Goal: Task Accomplishment & Management: Use online tool/utility

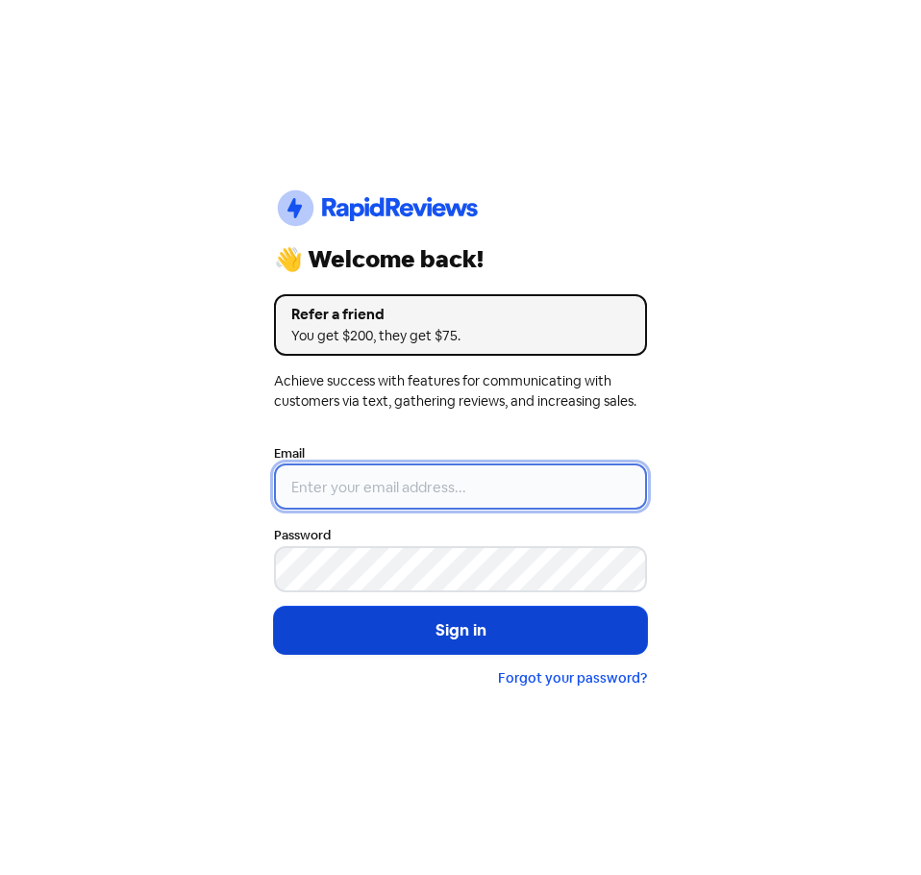
type input "[EMAIL_ADDRESS][DOMAIN_NAME]"
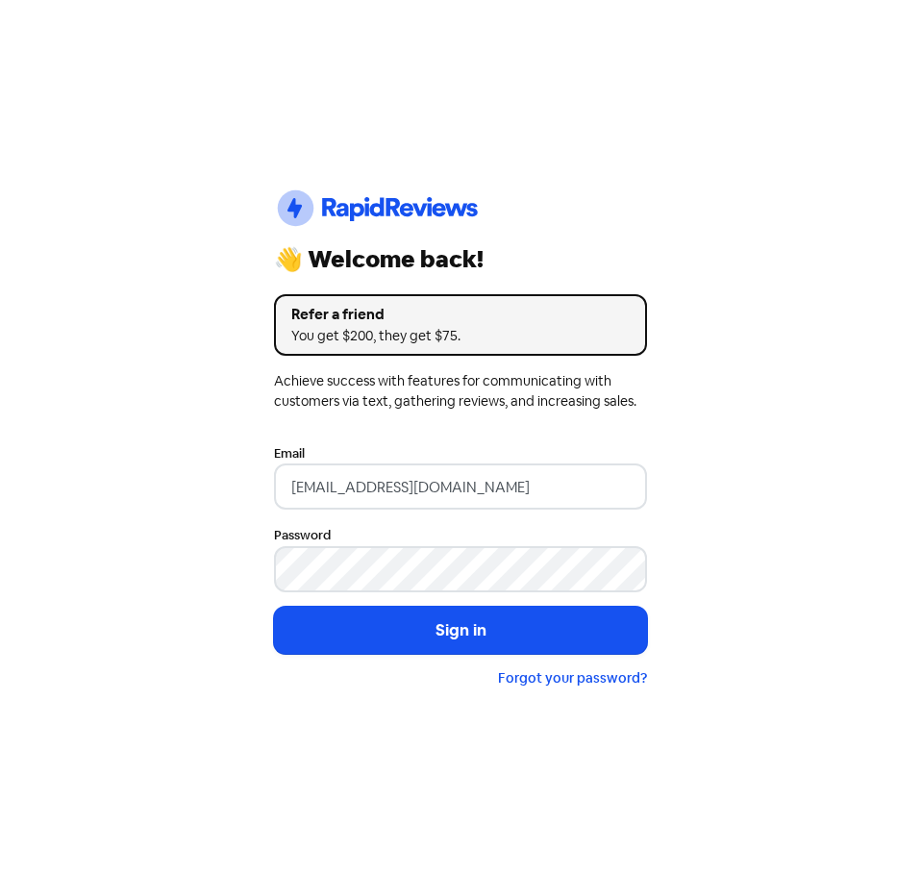
drag, startPoint x: 466, startPoint y: 616, endPoint x: 596, endPoint y: 318, distance: 325.1
click at [461, 616] on button "Sign in" at bounding box center [460, 631] width 373 height 48
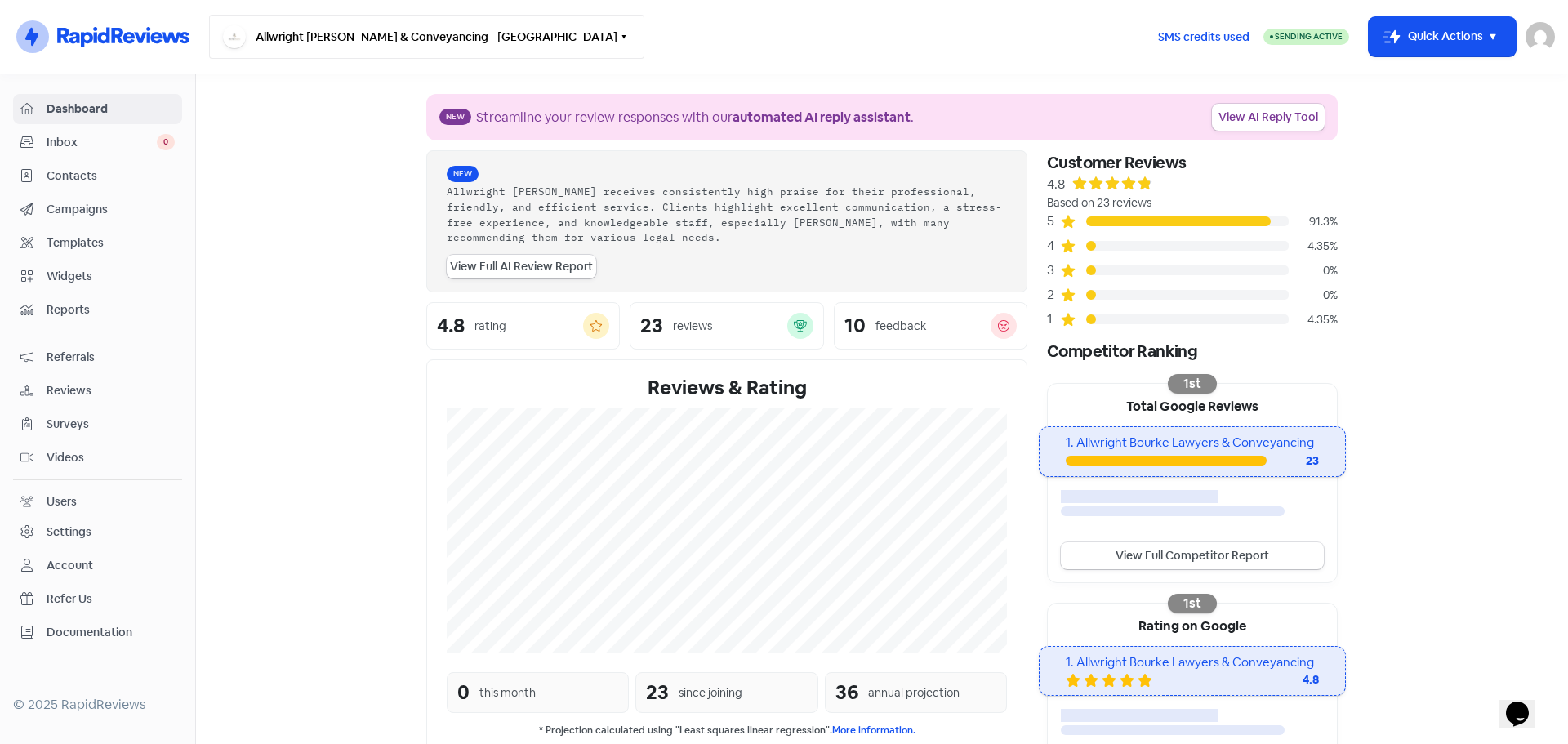
drag, startPoint x: 400, startPoint y: 48, endPoint x: 403, endPoint y: 217, distance: 169.0
click at [398, 48] on button "Allwright [PERSON_NAME] & Conveyancing - [GEOGRAPHIC_DATA]" at bounding box center [426, 37] width 435 height 44
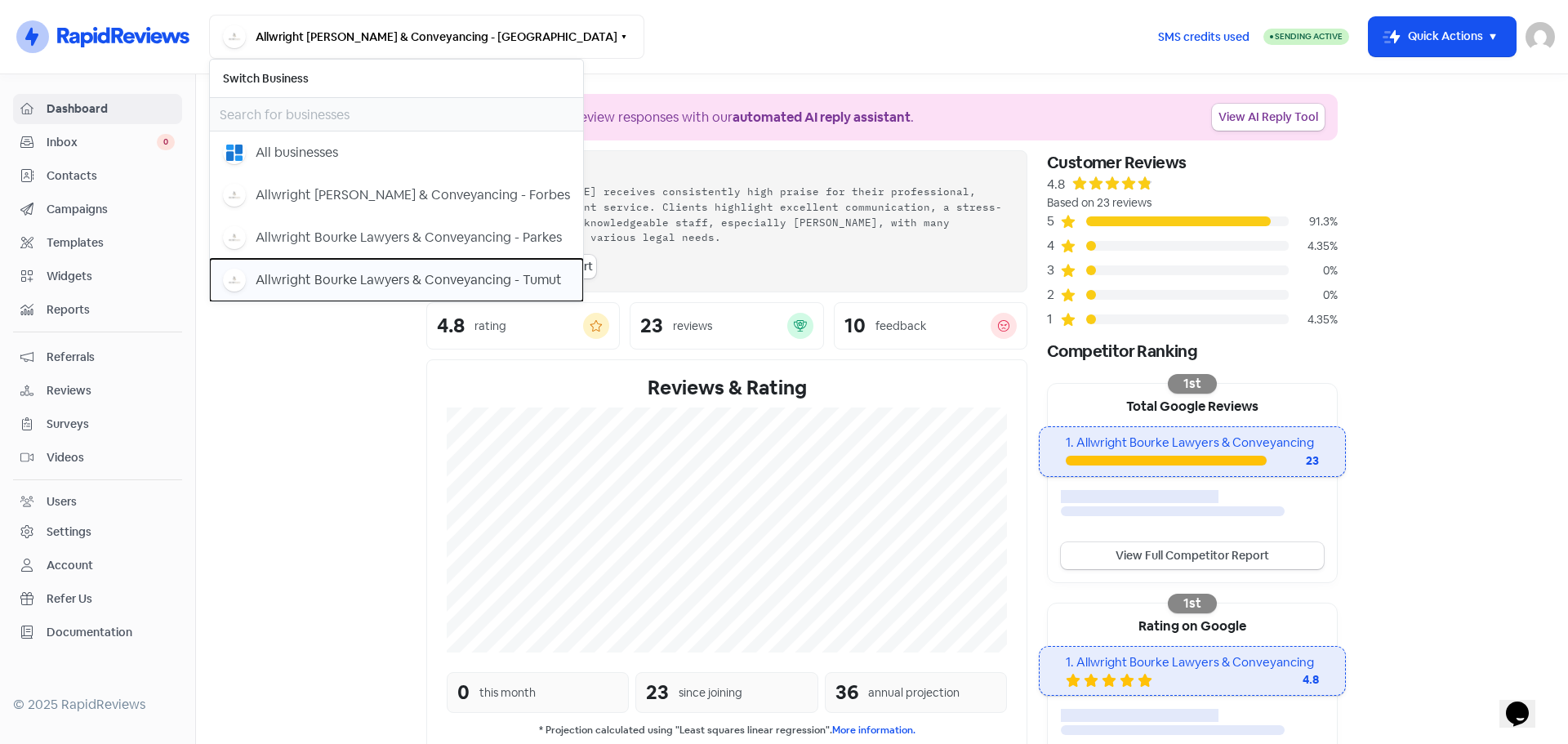
click at [386, 265] on button "Allwright Bourke Lawyers & Conveyancing - Tumut" at bounding box center [396, 280] width 373 height 42
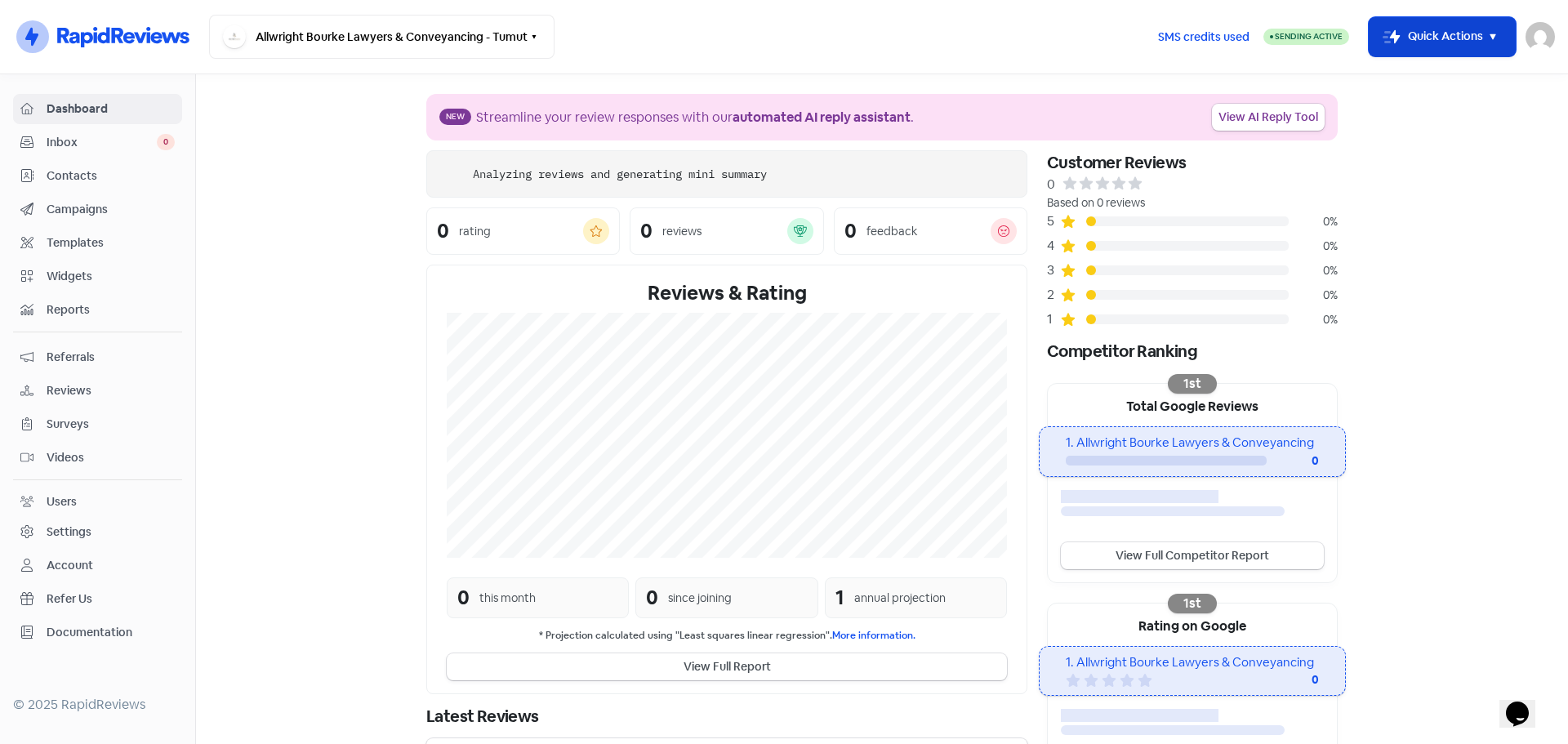
click at [1410, 48] on button "Icon For Thunder-move Quick Actions" at bounding box center [1441, 37] width 147 height 39
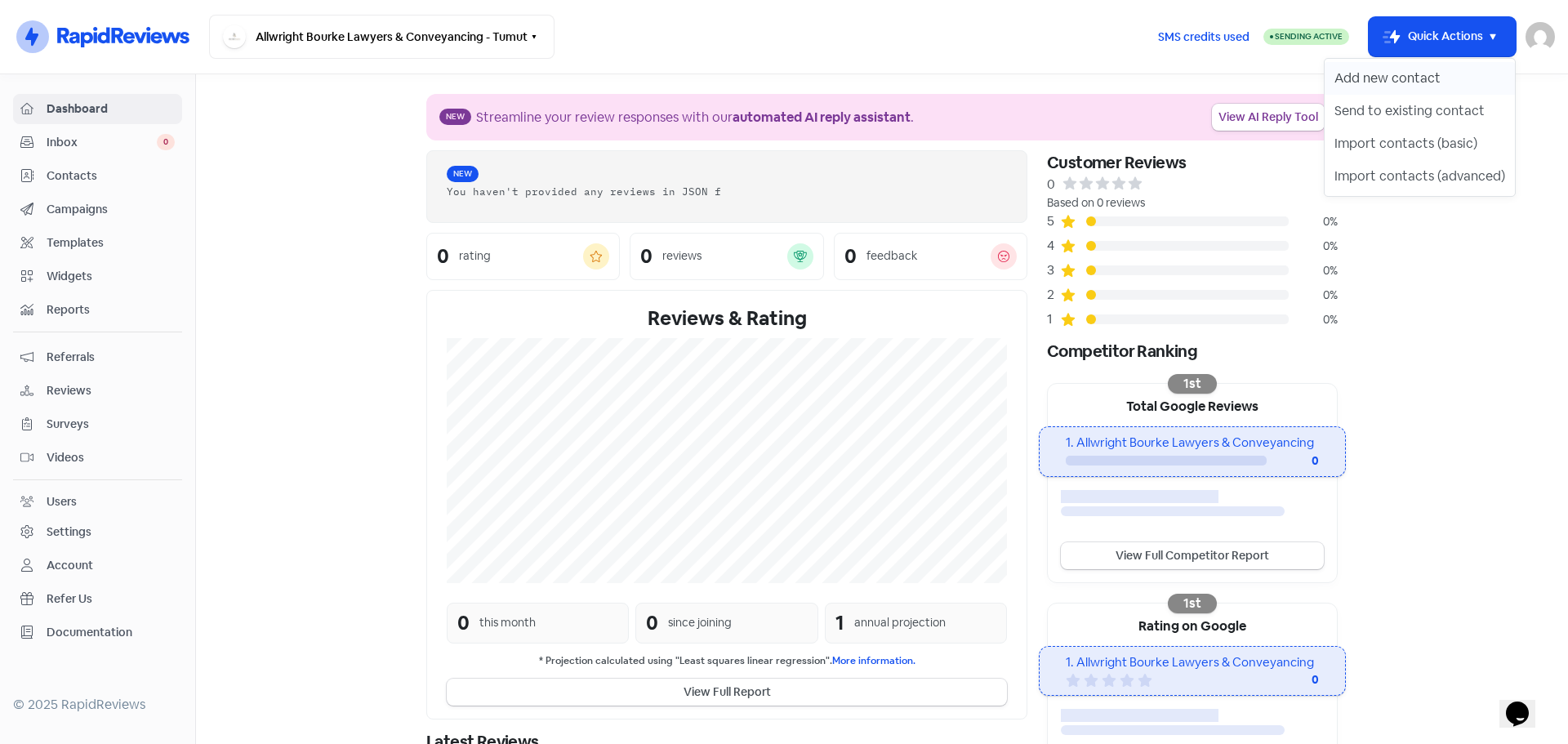
click at [1371, 82] on button "Add new contact" at bounding box center [1419, 78] width 190 height 32
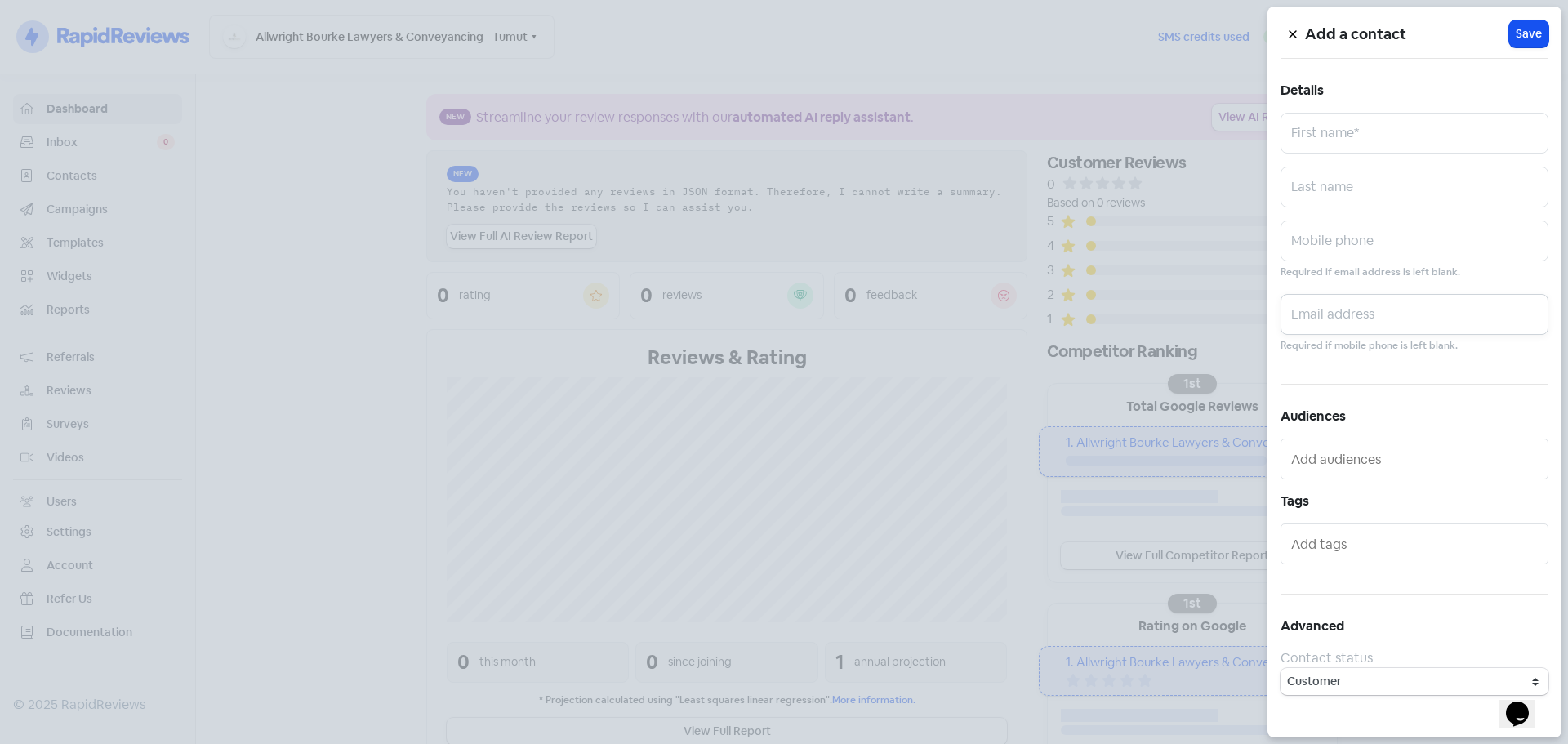
click at [1411, 309] on input "text" at bounding box center [1413, 314] width 268 height 41
click at [1389, 256] on input "text" at bounding box center [1413, 241] width 268 height 41
paste input "0407 356 447"
type input "0407 356 447"
click at [1370, 189] on input "text" at bounding box center [1413, 187] width 268 height 41
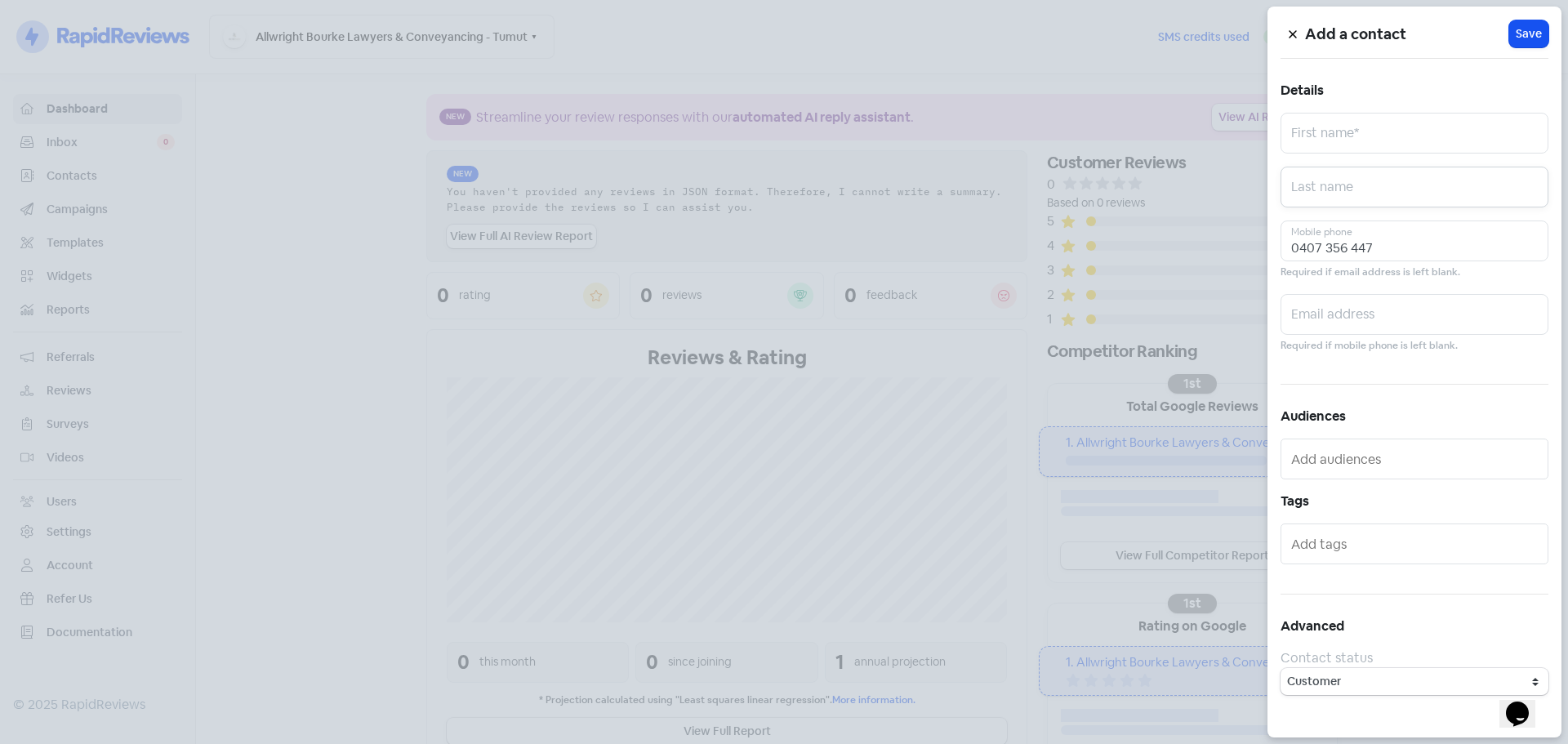
paste input "Kuivalainen"
type input "Kuivalainen"
click at [1312, 143] on input "text" at bounding box center [1413, 133] width 268 height 41
paste input "Mark Paul"
type input "Mark Paul"
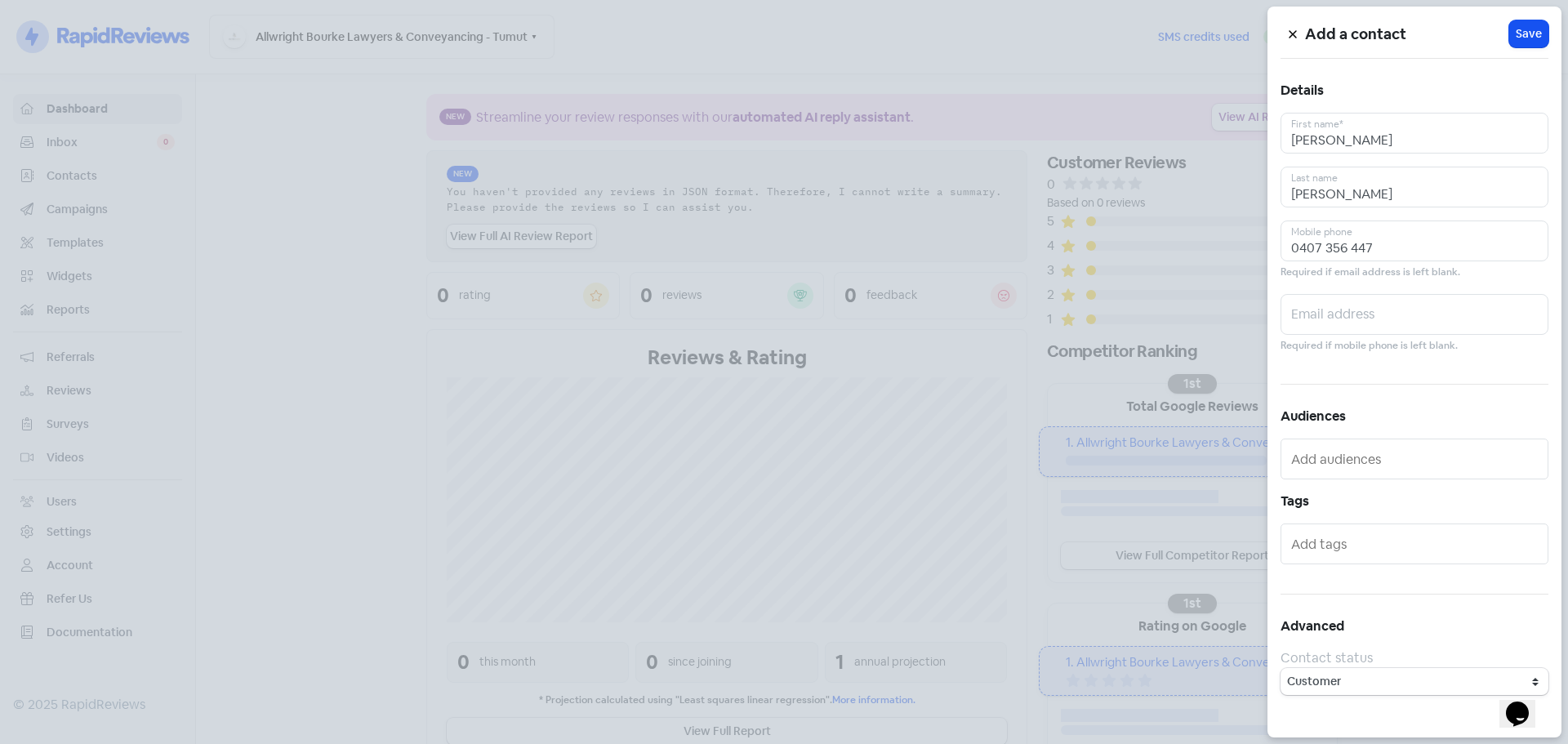
click at [1550, 38] on div "Add a contact Icon For Loading Save Details Mark Paul First name* Kuivalainen L…" at bounding box center [1414, 372] width 294 height 730
click at [1536, 35] on span "Save" at bounding box center [1528, 34] width 26 height 17
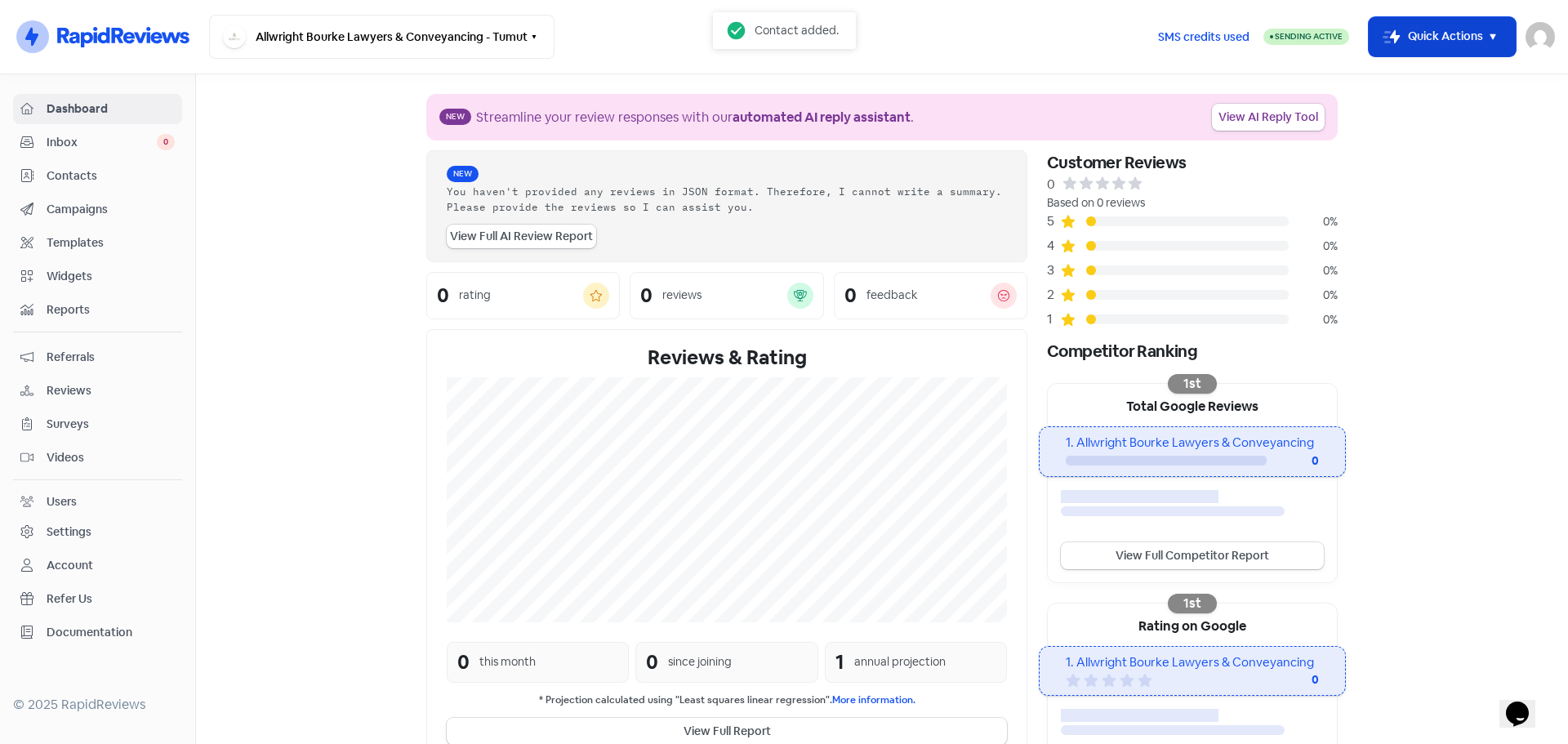
click at [1423, 26] on button "Icon For Thunder-move Quick Actions" at bounding box center [1441, 37] width 147 height 39
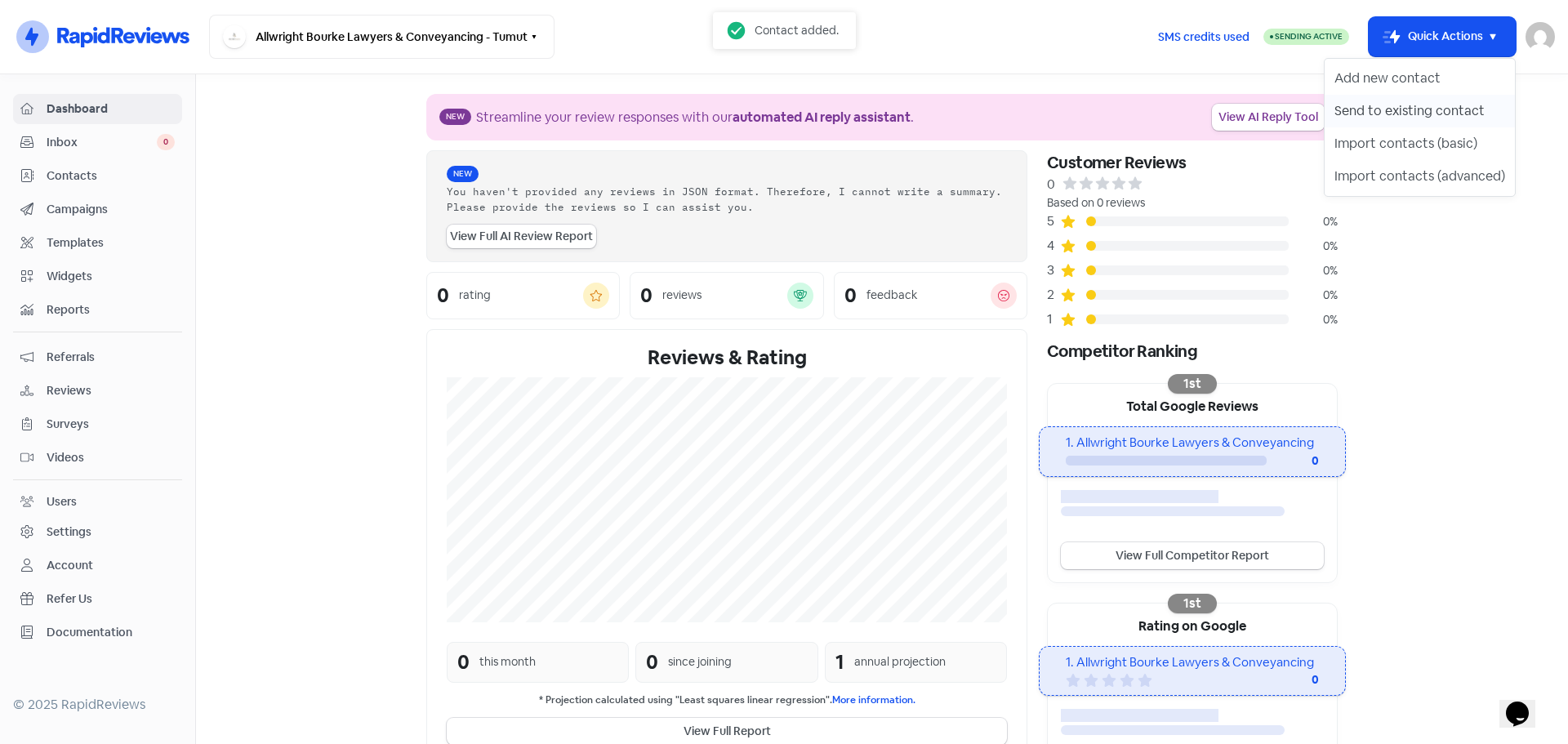
click at [1406, 104] on button "Send to existing contact" at bounding box center [1419, 111] width 190 height 32
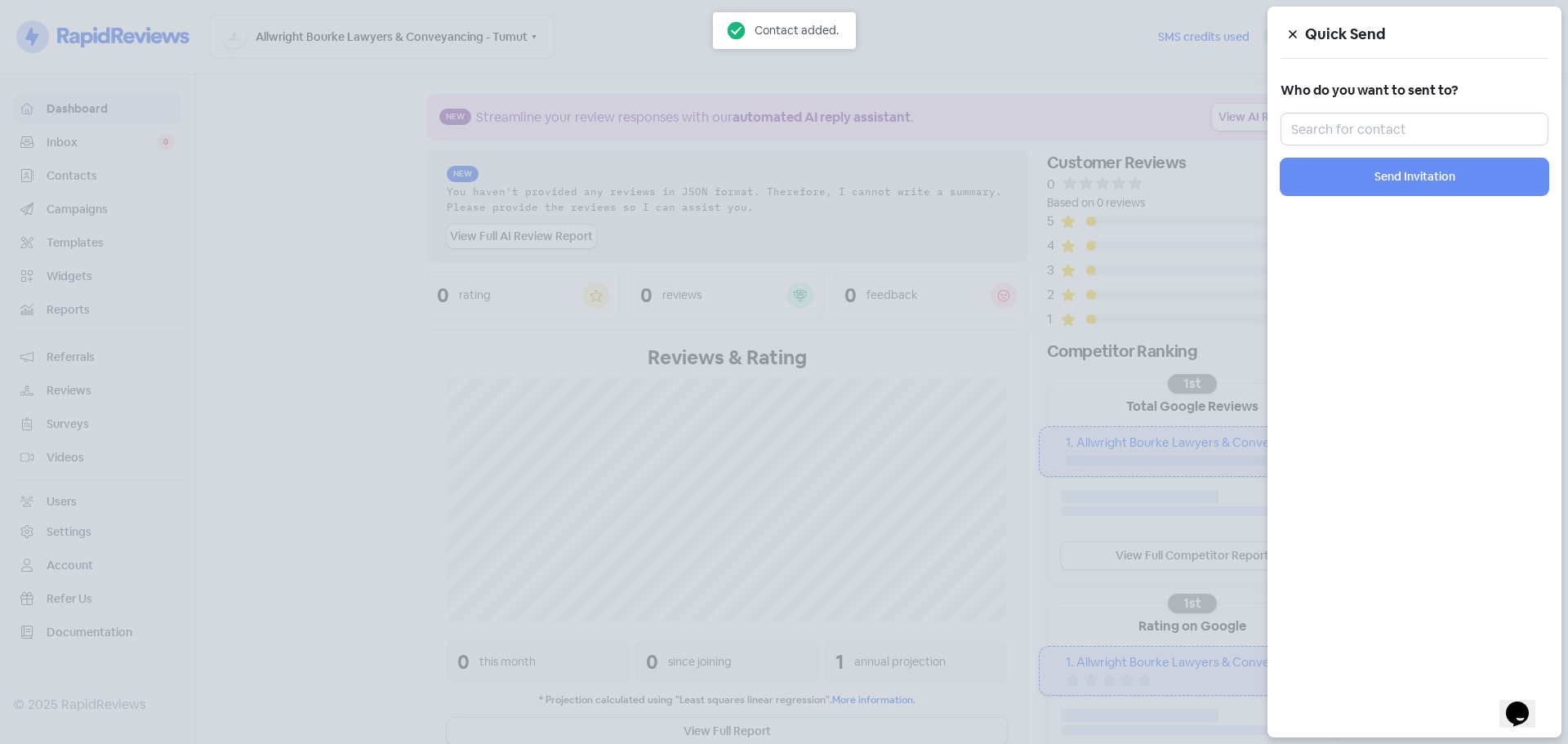
click at [1405, 138] on input "text" at bounding box center [1413, 129] width 268 height 32
paste input "Mark Paul"
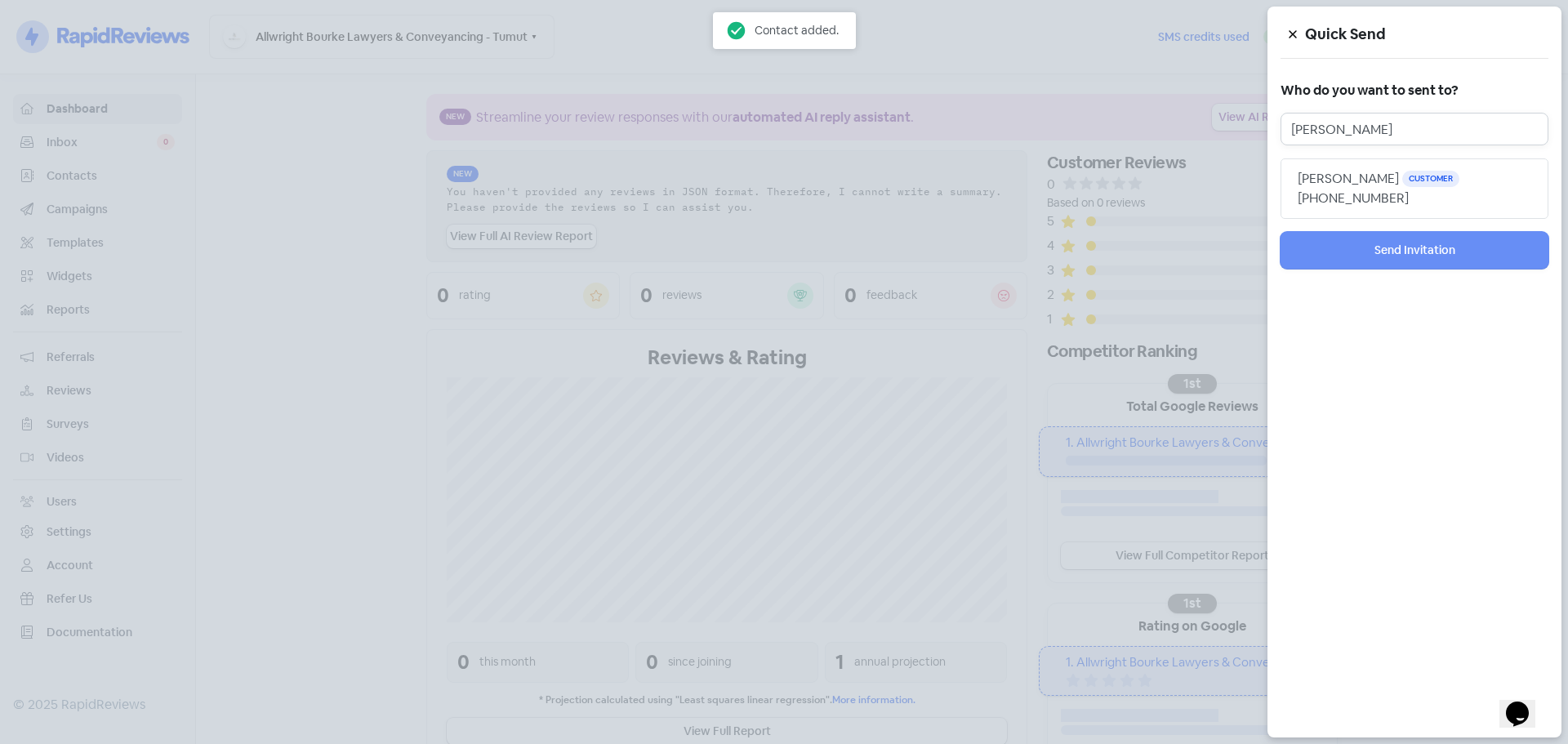
type input "Mark Paul"
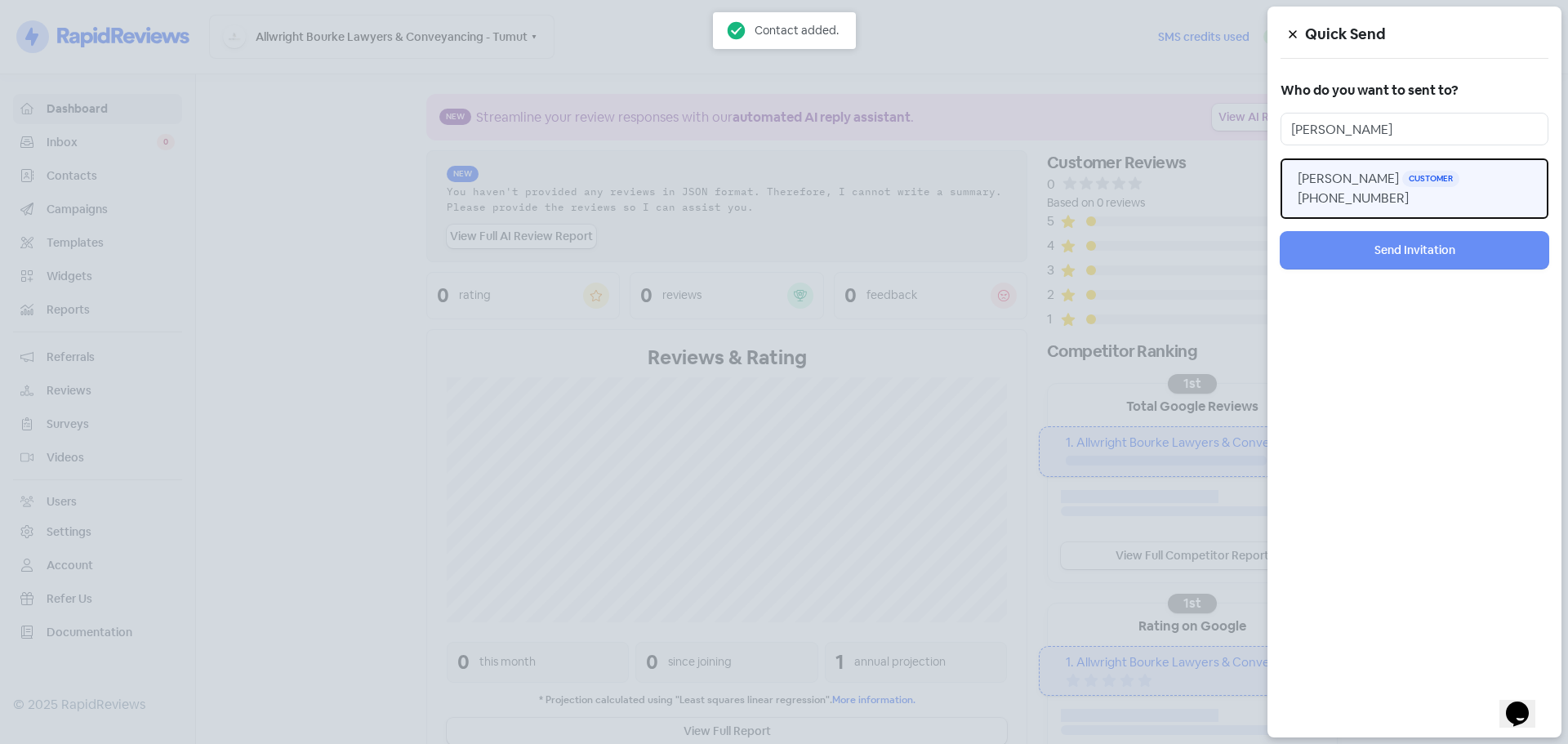
click at [1407, 209] on button "Mark Paul Kuivalainen Customer +61407356447" at bounding box center [1413, 189] width 268 height 60
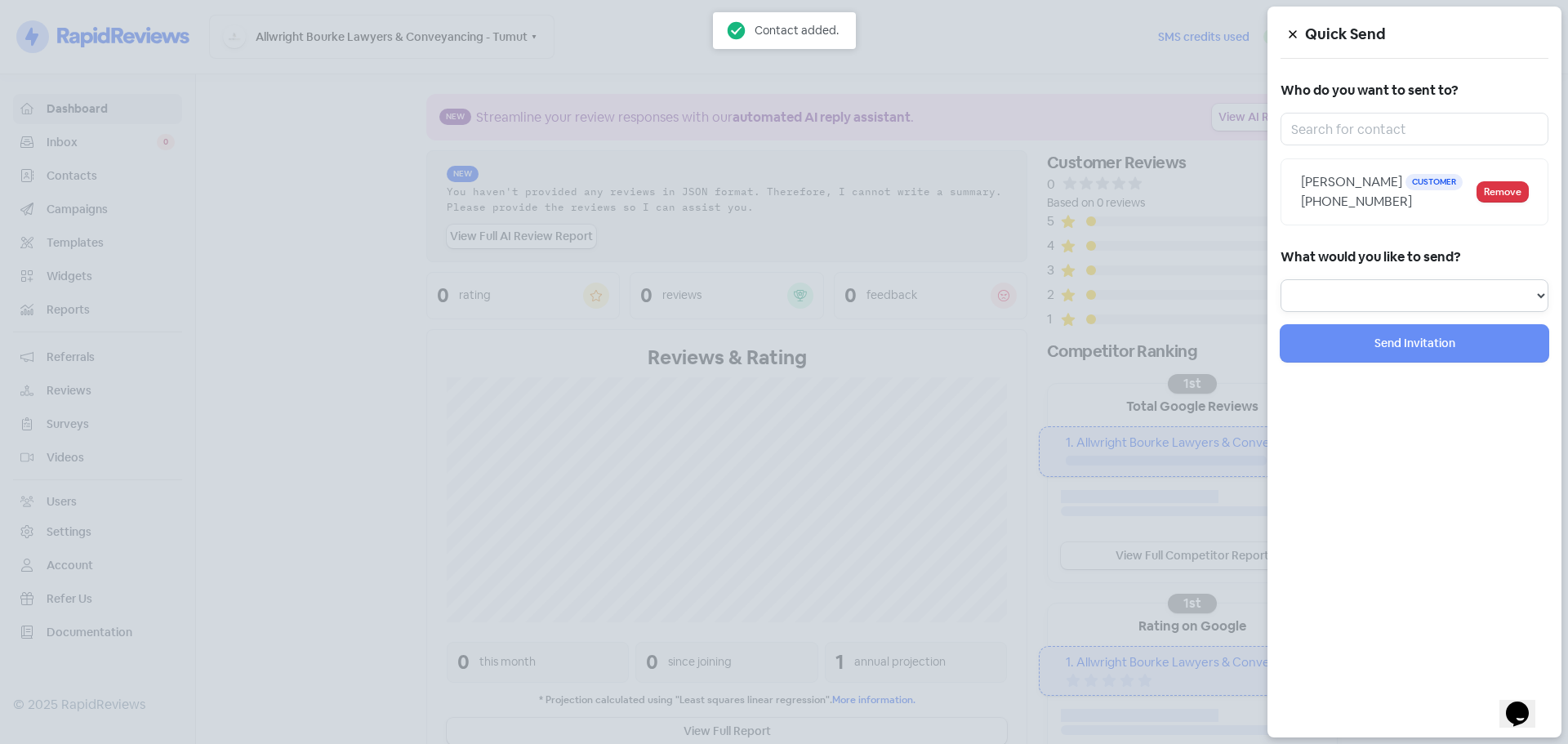
click at [1374, 312] on select "Review Invitation Referral Invitation Survey Invitation Video Invitation" at bounding box center [1413, 296] width 268 height 32
select select "review"
click at [1280, 299] on select "Review Invitation Referral Invitation Survey Invitation Video Invitation" at bounding box center [1413, 296] width 268 height 32
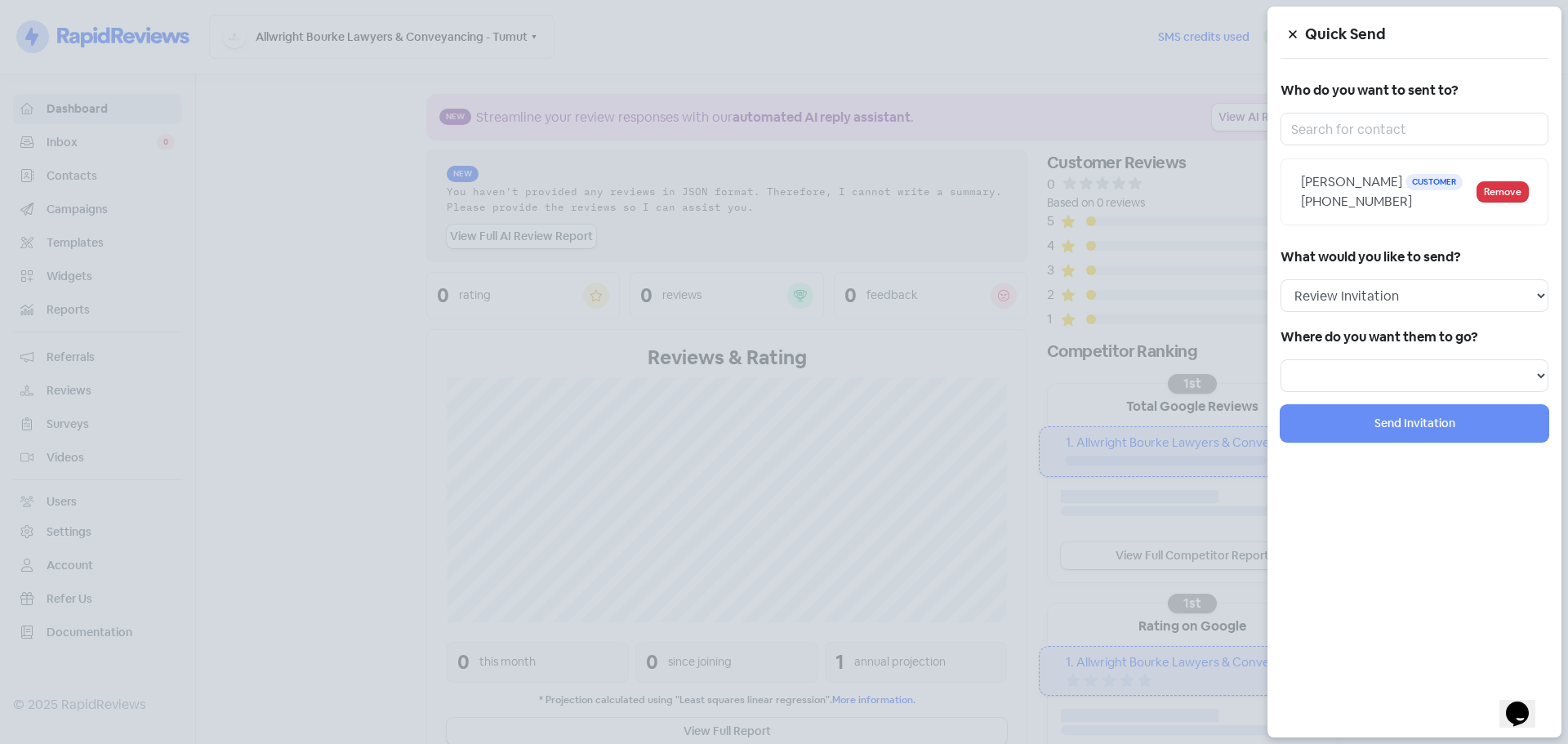
click at [1342, 374] on div "Where do you want them to go?" at bounding box center [1413, 358] width 268 height 67
click at [1343, 392] on select at bounding box center [1413, 375] width 268 height 32
select select "1002"
click at [1280, 379] on select "Review form: Client review campaign - review form Review form: Professionals re…" at bounding box center [1413, 375] width 268 height 32
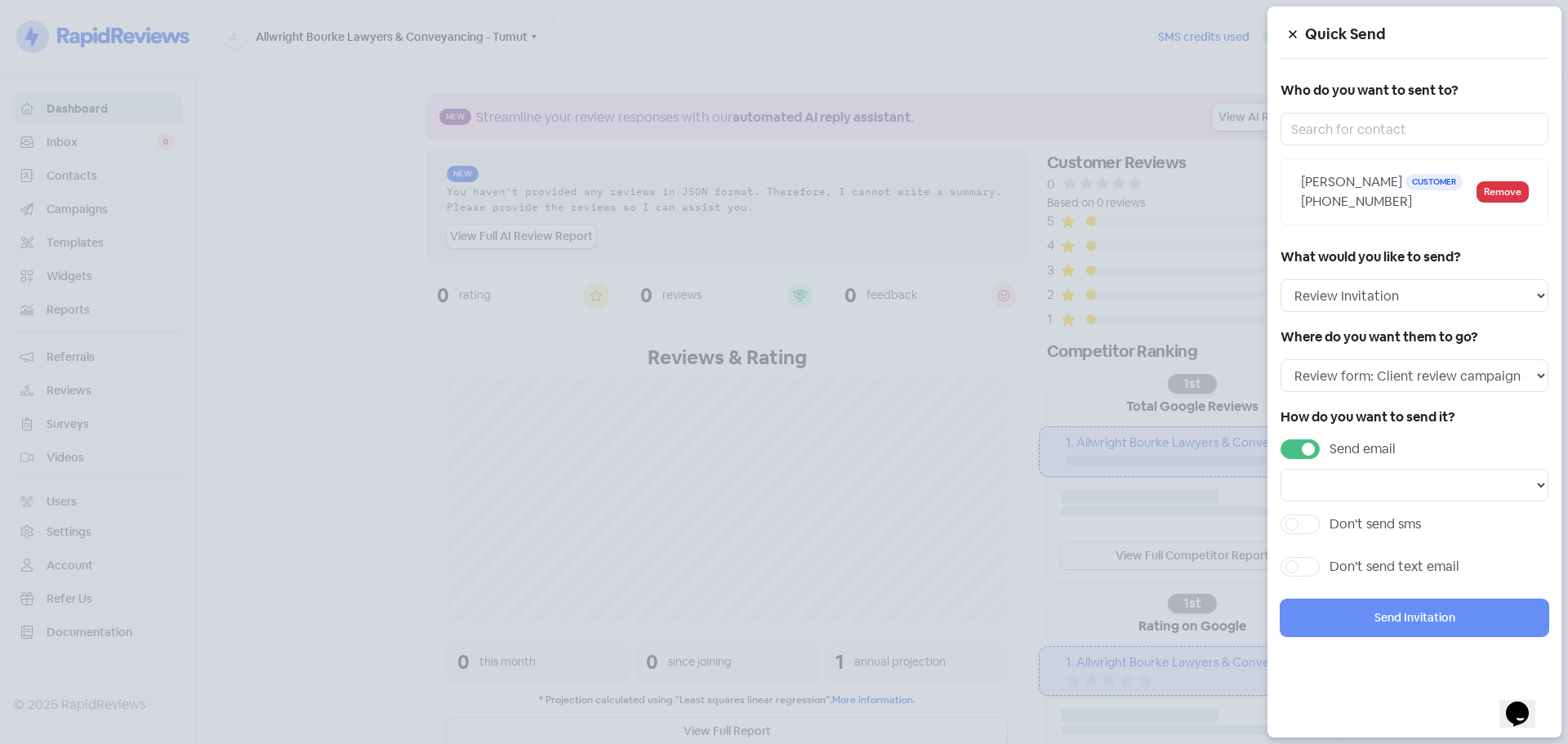
click at [1329, 459] on label "Send email" at bounding box center [1362, 448] width 66 height 20
click at [1329, 450] on input "Send email" at bounding box center [1334, 444] width 10 height 10
checkbox input "false"
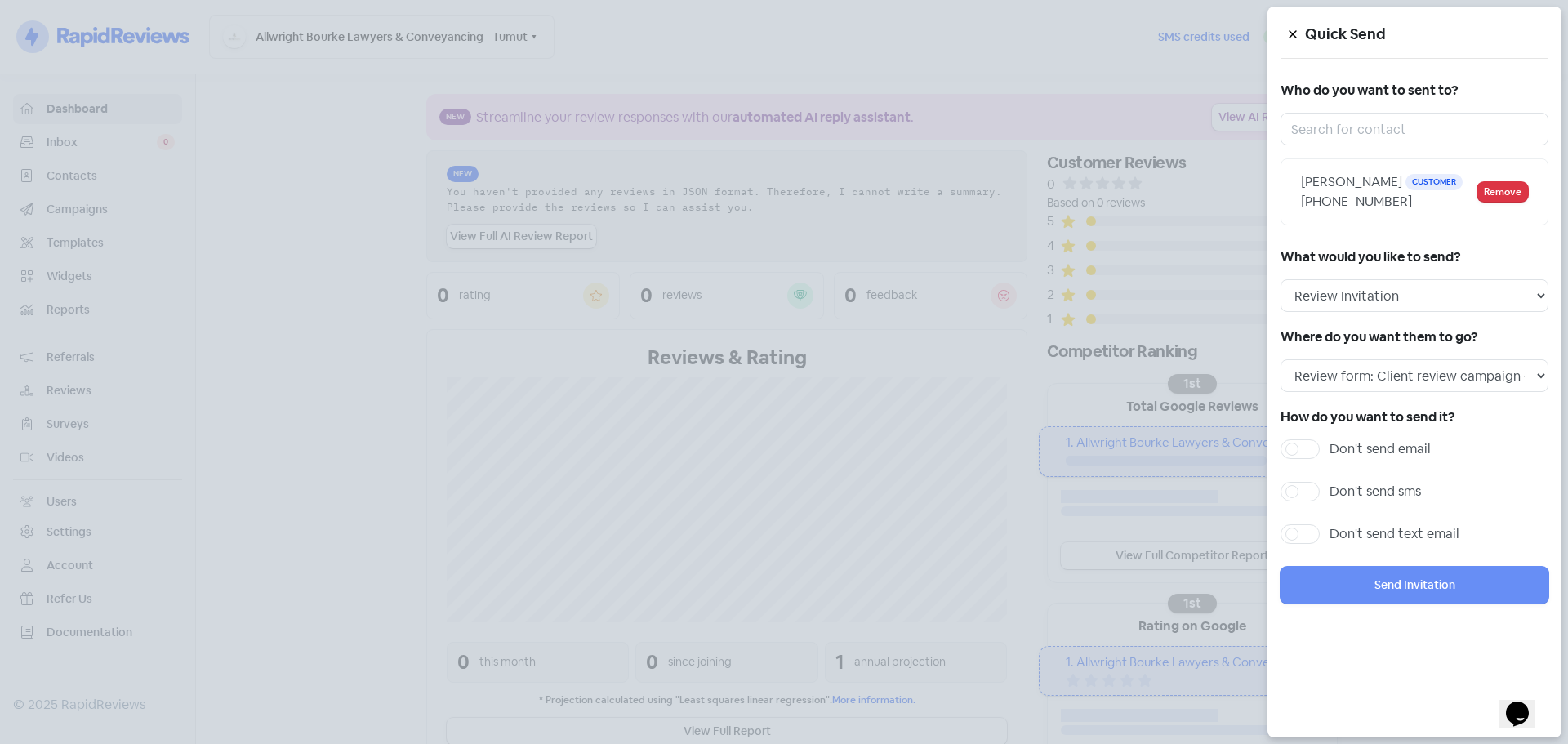
click at [1363, 501] on label "Don't send sms" at bounding box center [1375, 491] width 92 height 20
click at [1340, 493] on input "Don't send sms" at bounding box center [1334, 487] width 10 height 10
checkbox input "true"
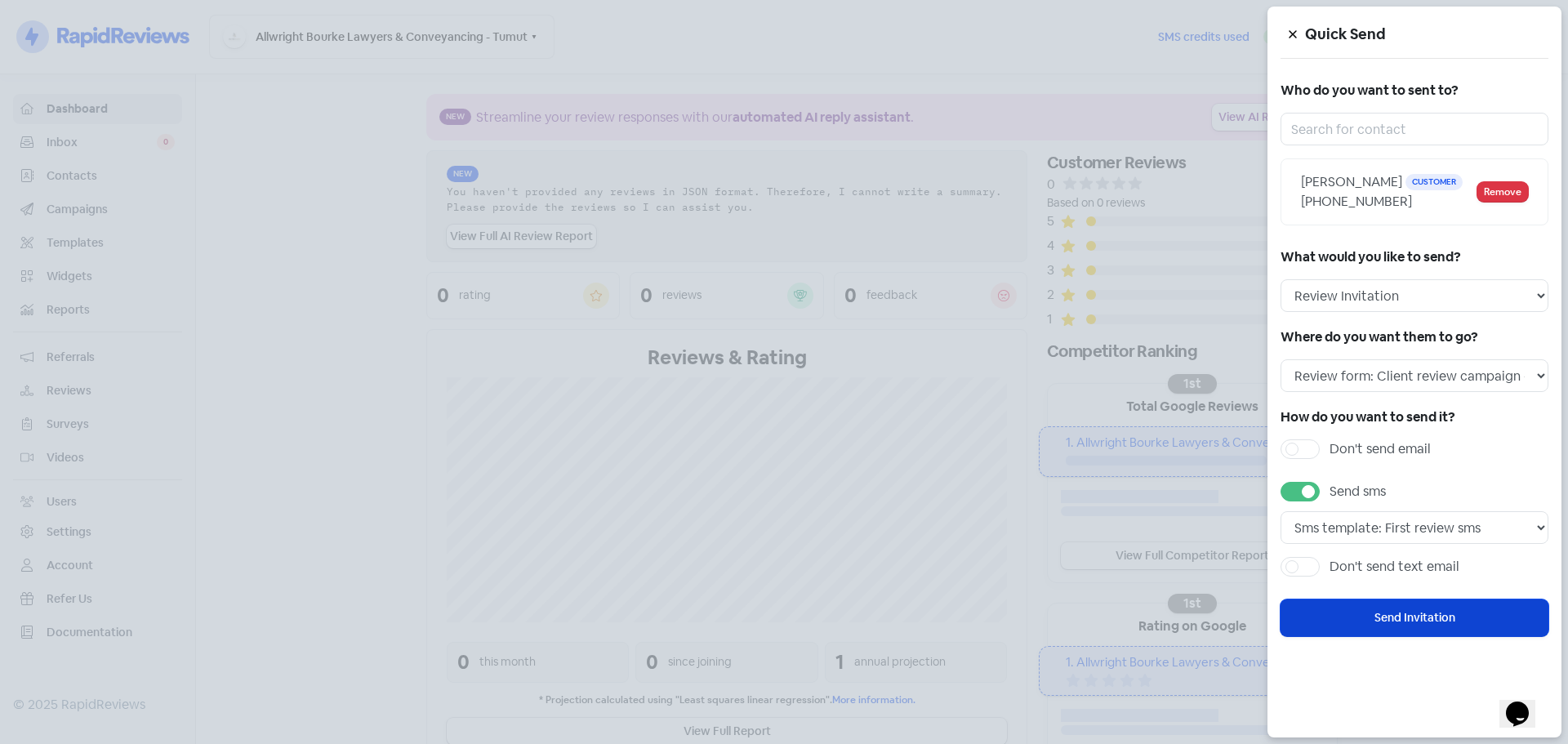
click at [1410, 623] on button "Send Invitation" at bounding box center [1413, 617] width 268 height 37
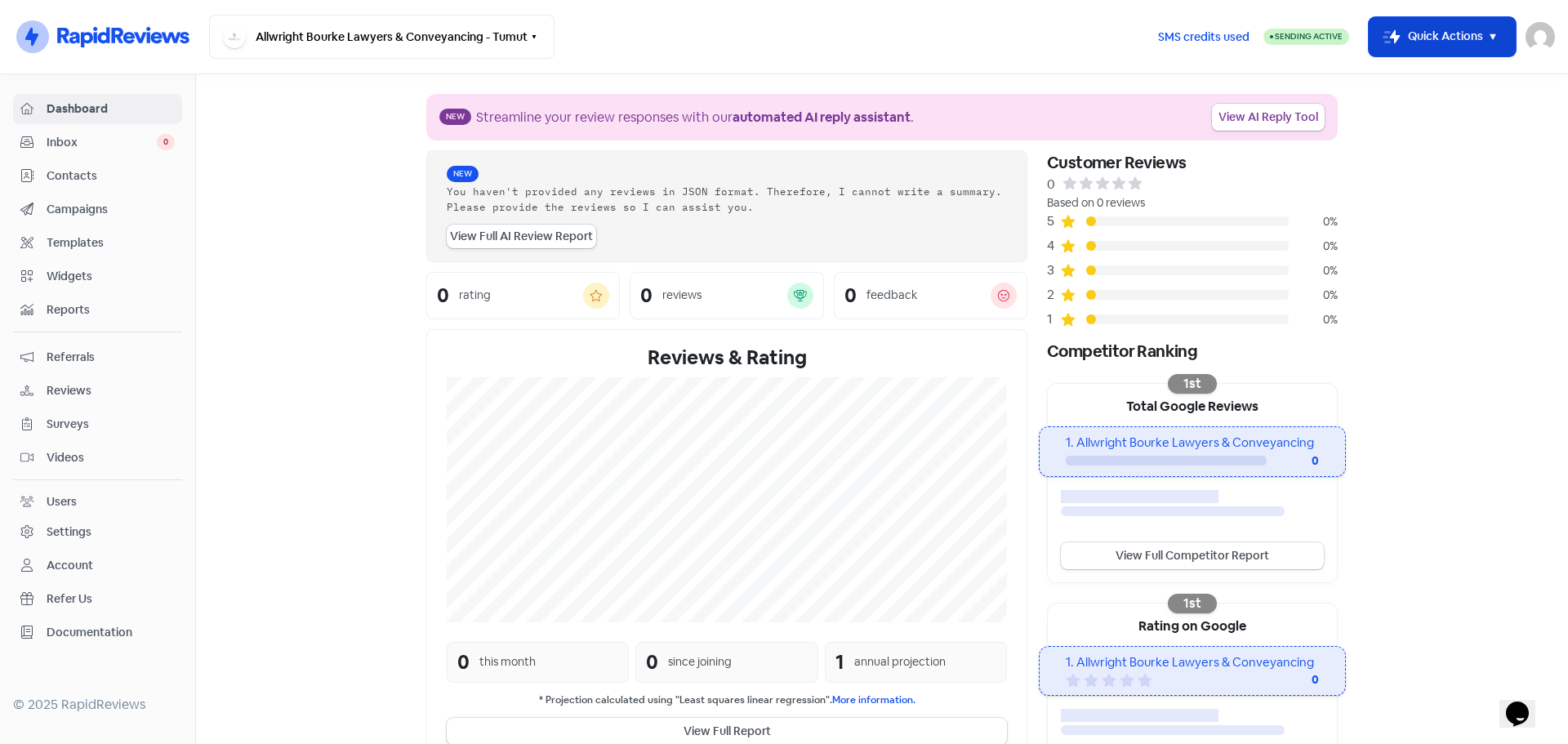
click at [1443, 33] on button "Icon For Thunder-move Quick Actions" at bounding box center [1441, 37] width 147 height 39
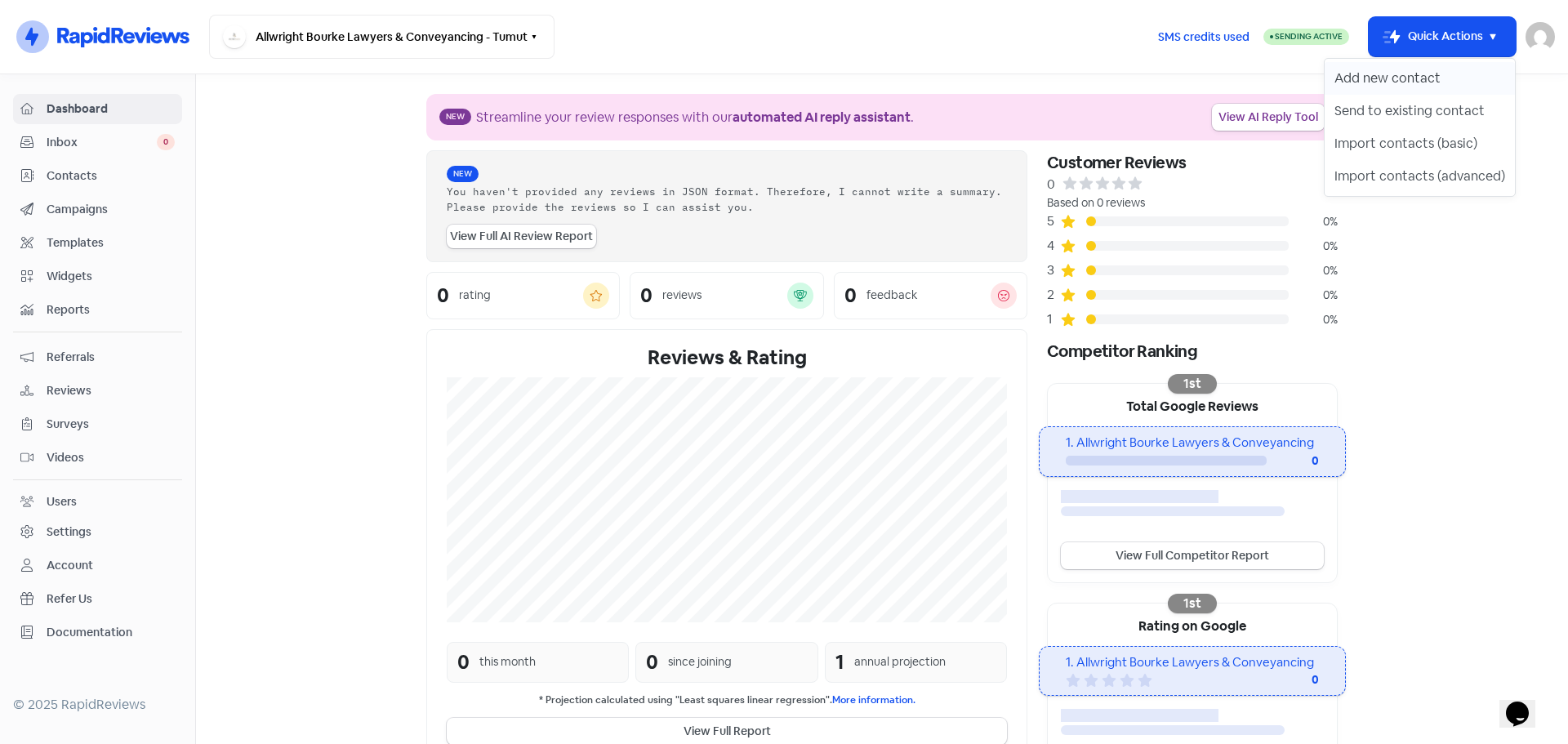
click at [1366, 79] on button "Add new contact" at bounding box center [1419, 78] width 190 height 32
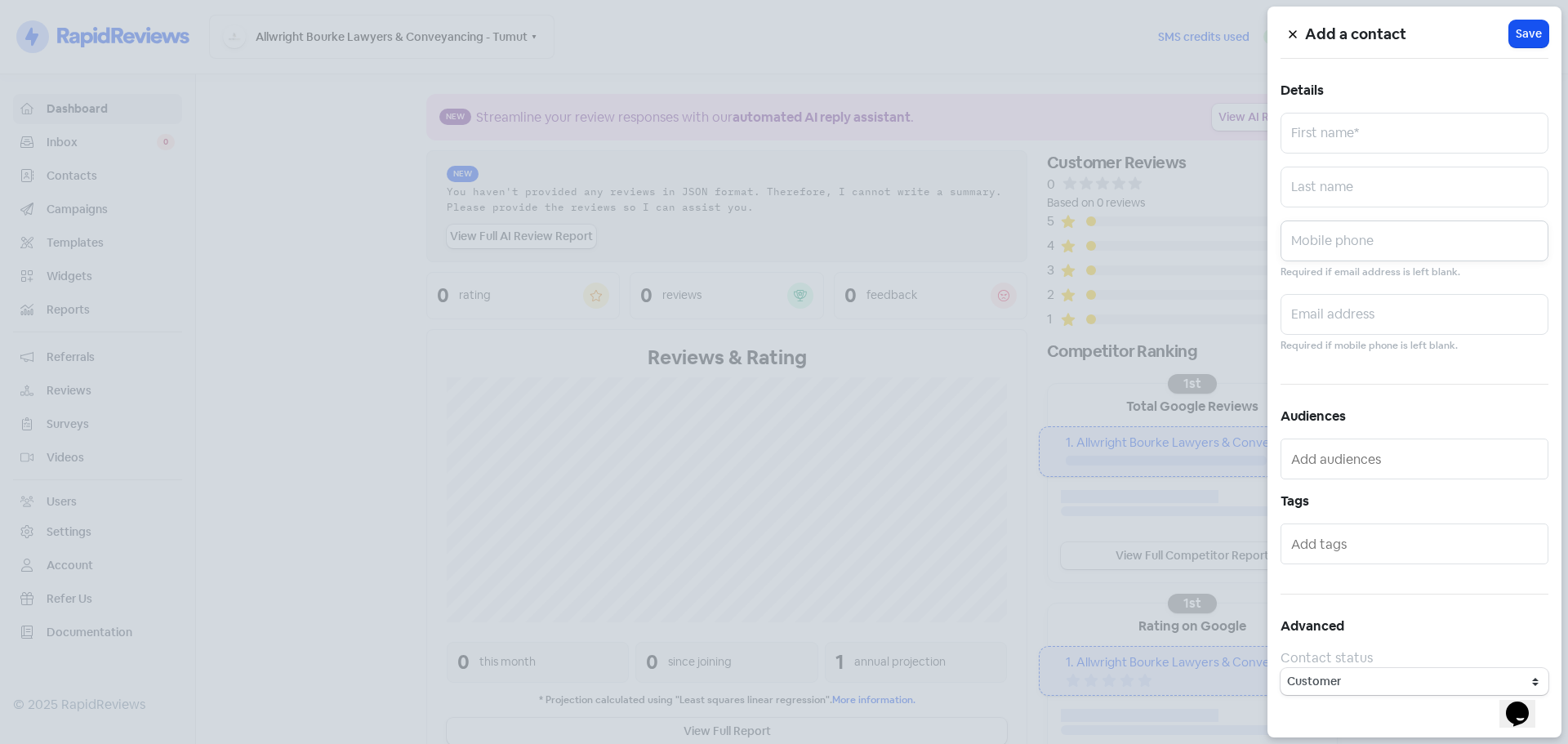
click at [1345, 256] on input "text" at bounding box center [1413, 241] width 268 height 41
paste input "0434 053 775"
type input "0434 053 775"
click at [1399, 186] on input "text" at bounding box center [1413, 187] width 268 height 41
paste input "Wu"
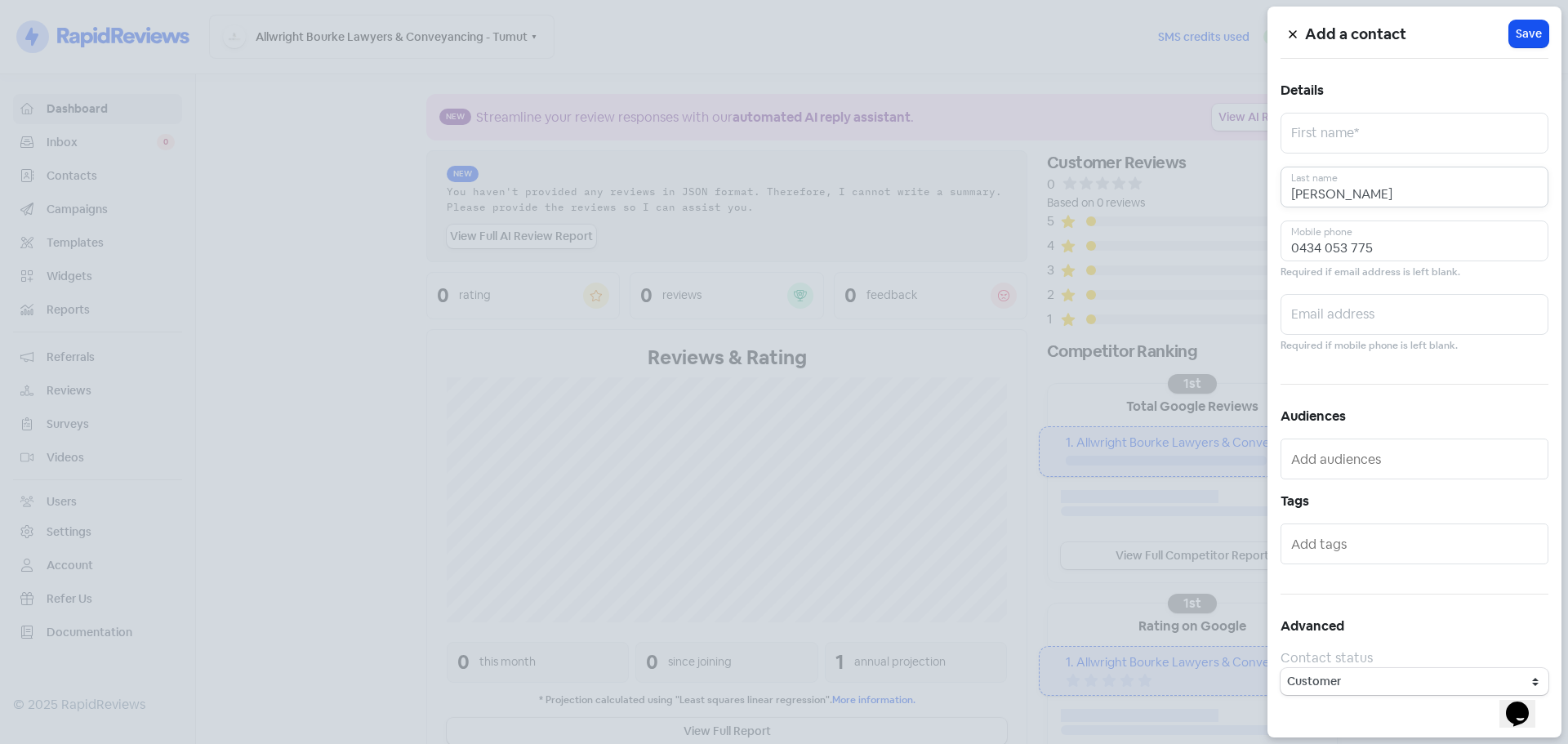
type input "Wu"
click at [1444, 127] on input "text" at bounding box center [1413, 133] width 268 height 41
paste input "Yan Yu"
type input "Yan Yu"
click at [1534, 31] on span "Save" at bounding box center [1528, 34] width 26 height 17
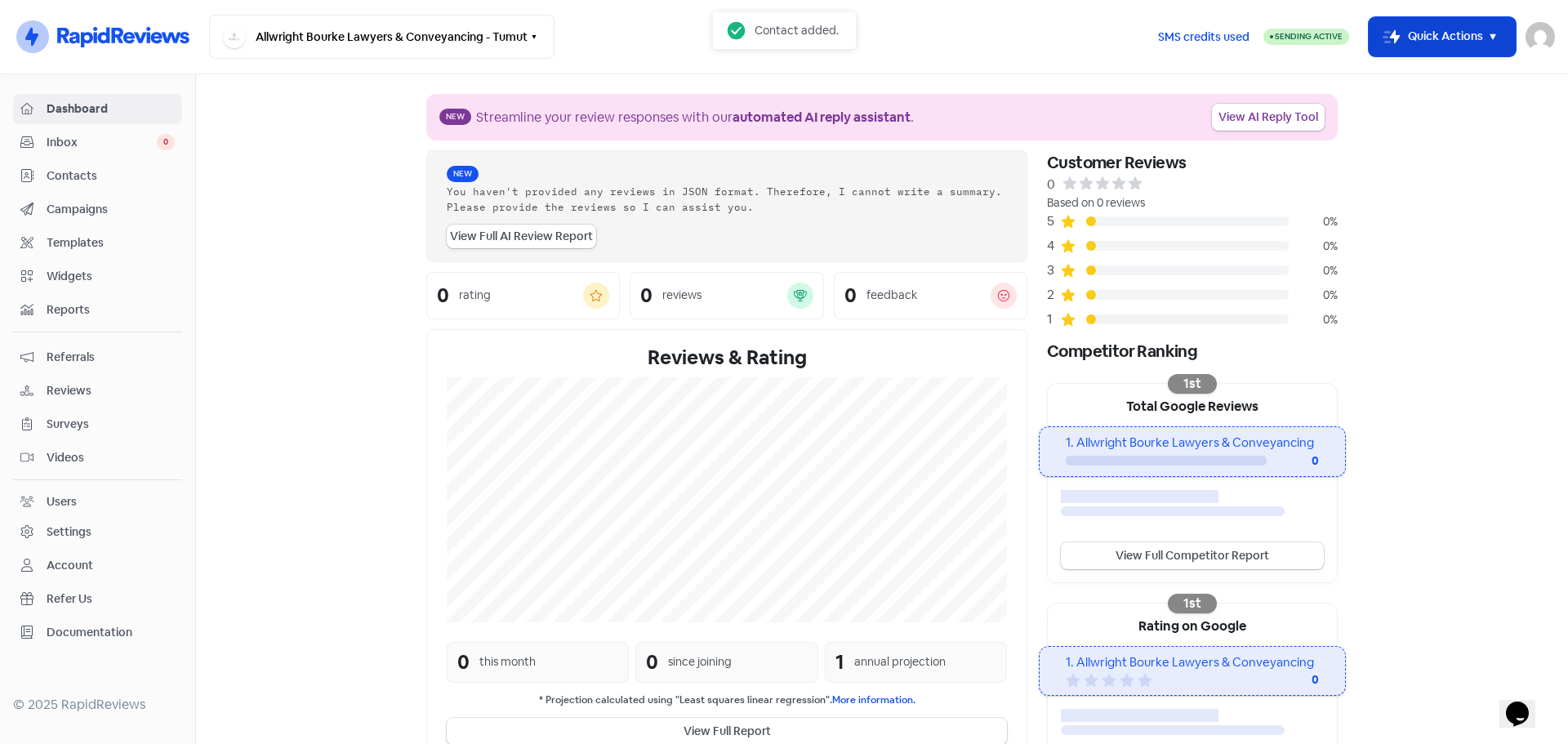
click at [1448, 31] on button "Icon For Thunder-move Quick Actions" at bounding box center [1441, 37] width 147 height 39
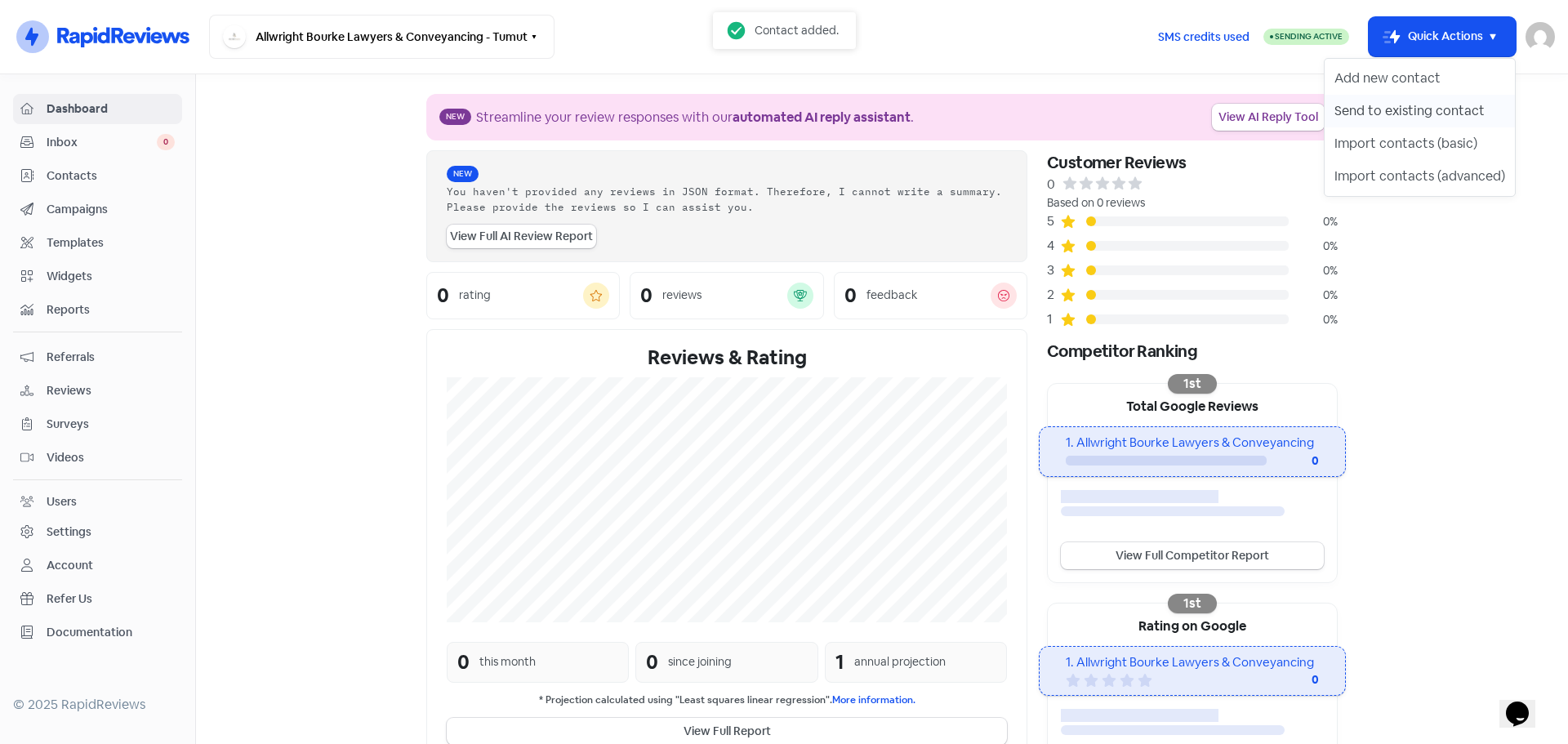
click at [1413, 104] on button "Send to existing contact" at bounding box center [1419, 111] width 190 height 32
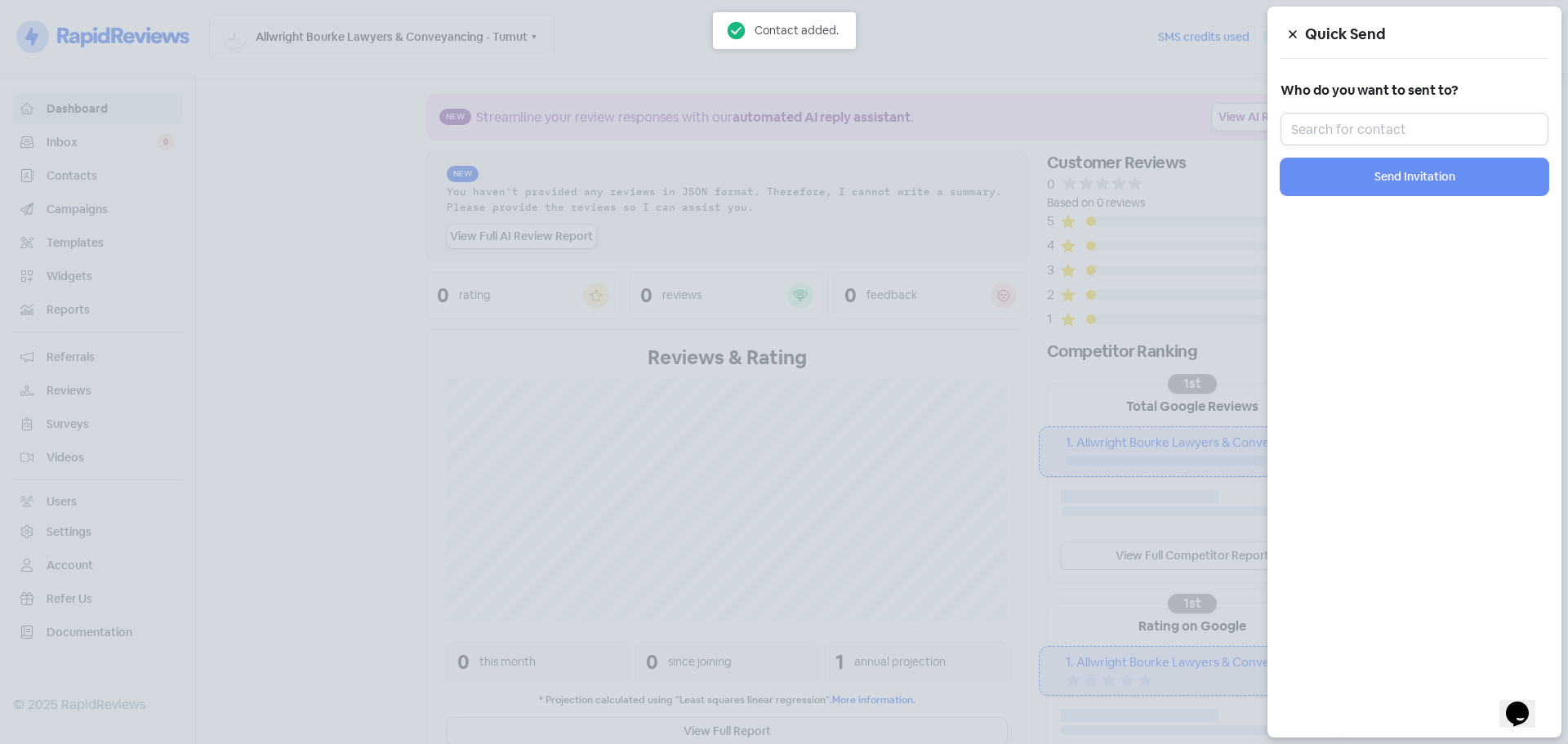
click at [1391, 128] on input "text" at bounding box center [1413, 129] width 268 height 32
paste input "Yan Yu"
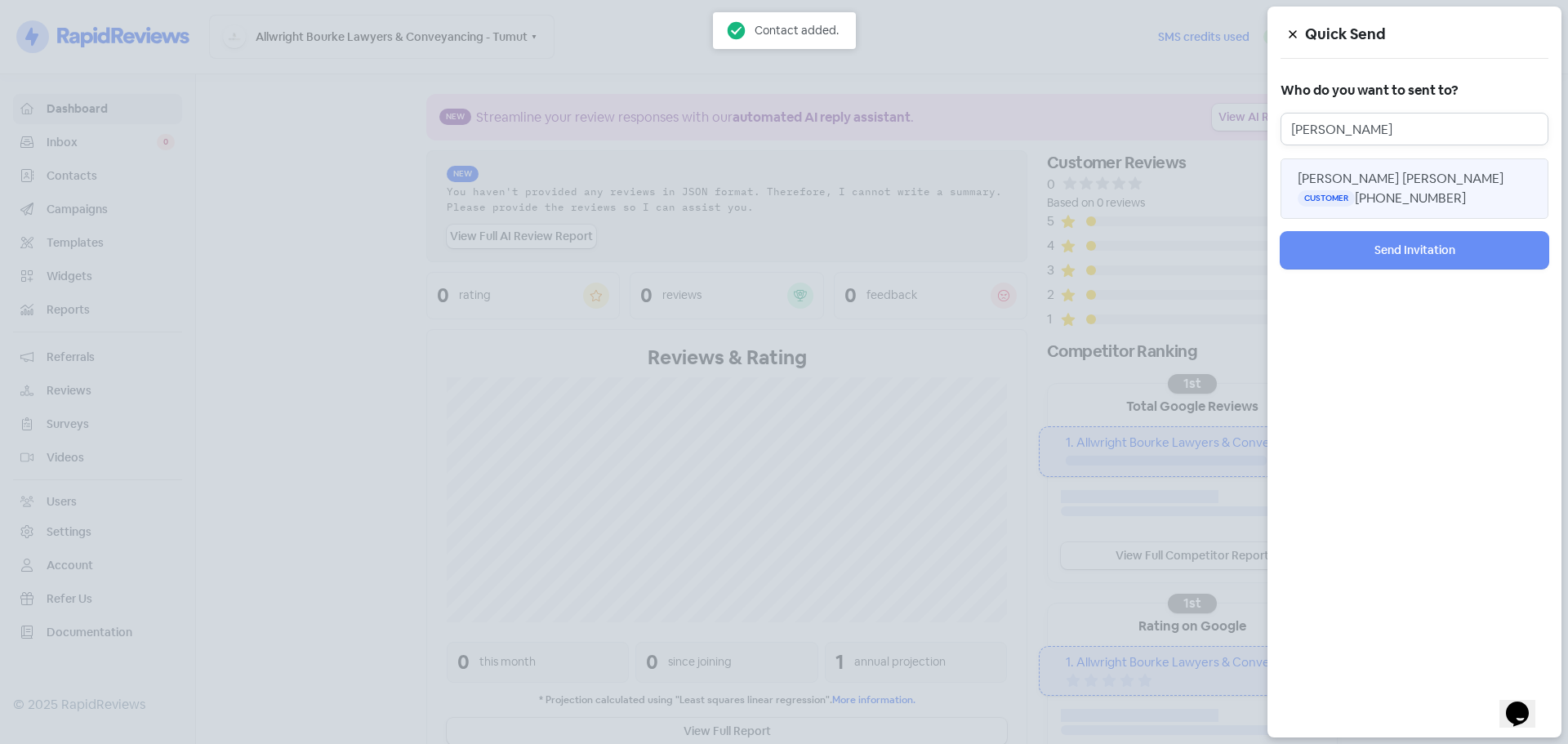
type input "Yan Yu"
click at [1335, 165] on button "Yan Yu Wu Customer +61434053775" at bounding box center [1413, 189] width 268 height 60
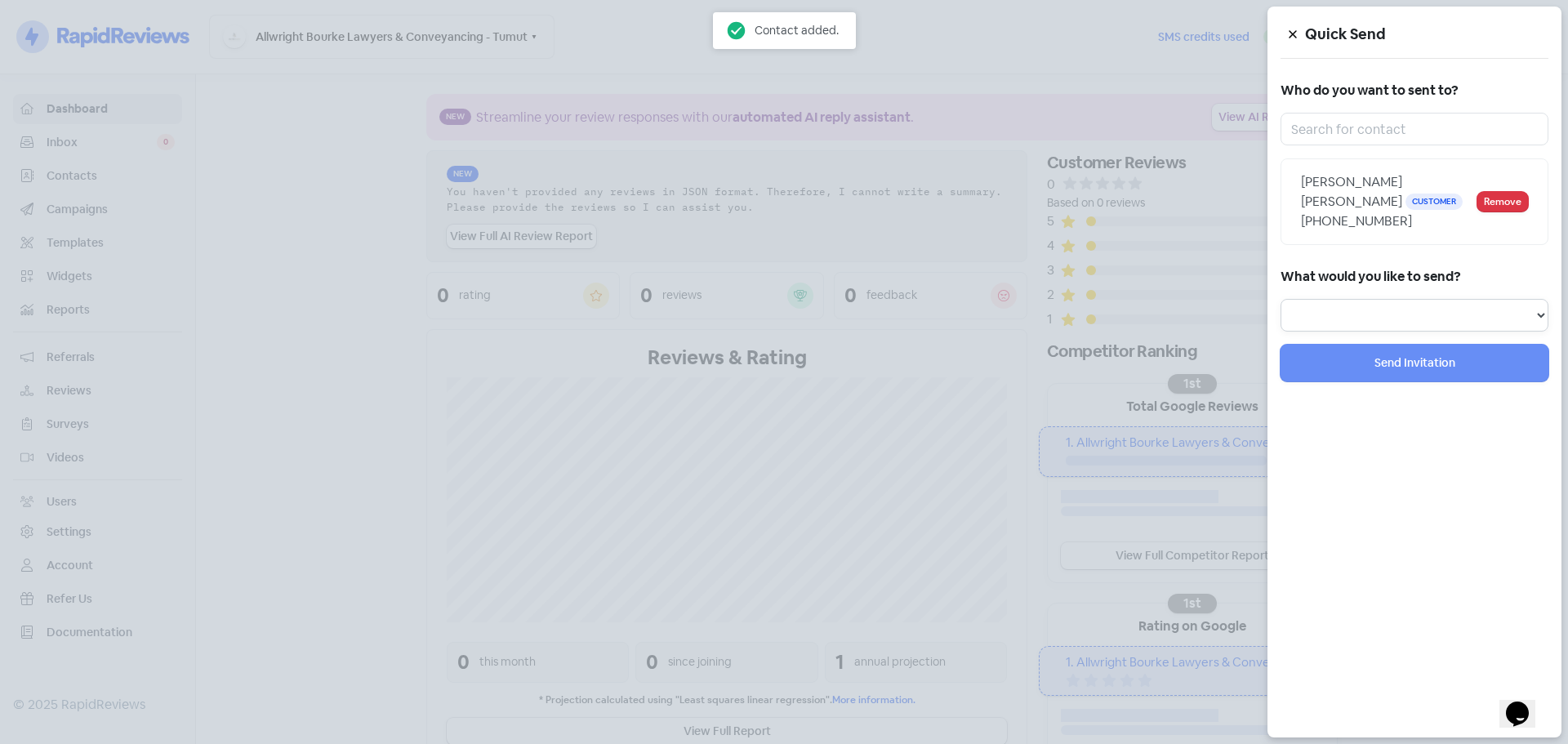
click at [1342, 299] on select "Review Invitation Referral Invitation Survey Invitation Video Invitation" at bounding box center [1413, 315] width 268 height 32
select select "review"
click at [1280, 299] on select "Review Invitation Referral Invitation Survey Invitation Video Invitation" at bounding box center [1413, 315] width 268 height 32
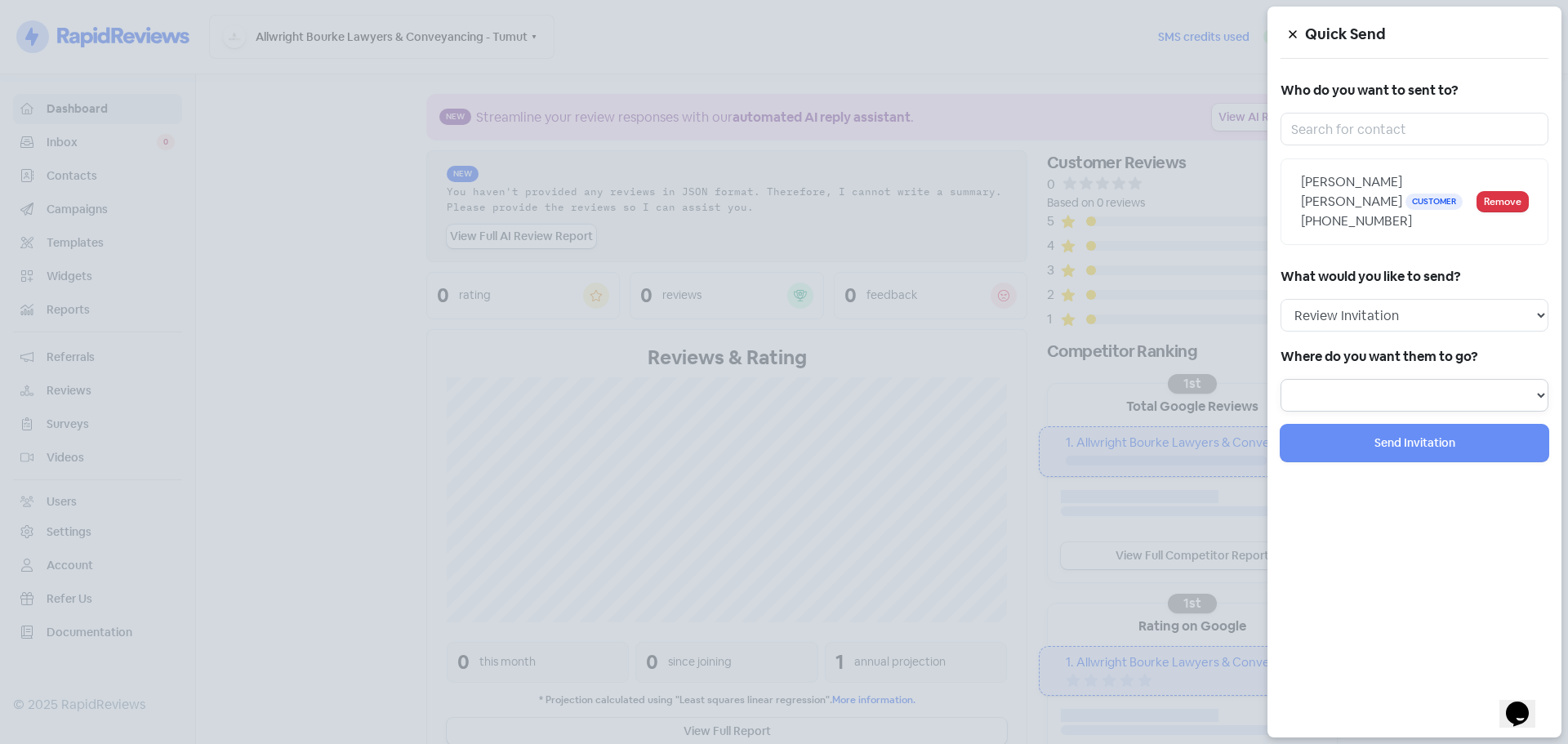
drag, startPoint x: 1327, startPoint y: 376, endPoint x: 1329, endPoint y: 386, distance: 10.2
click at [1327, 379] on select at bounding box center [1413, 395] width 268 height 32
select select "1002"
click at [1280, 379] on select "Review form: Client review campaign - review form Review form: Professionals re…" at bounding box center [1413, 395] width 268 height 32
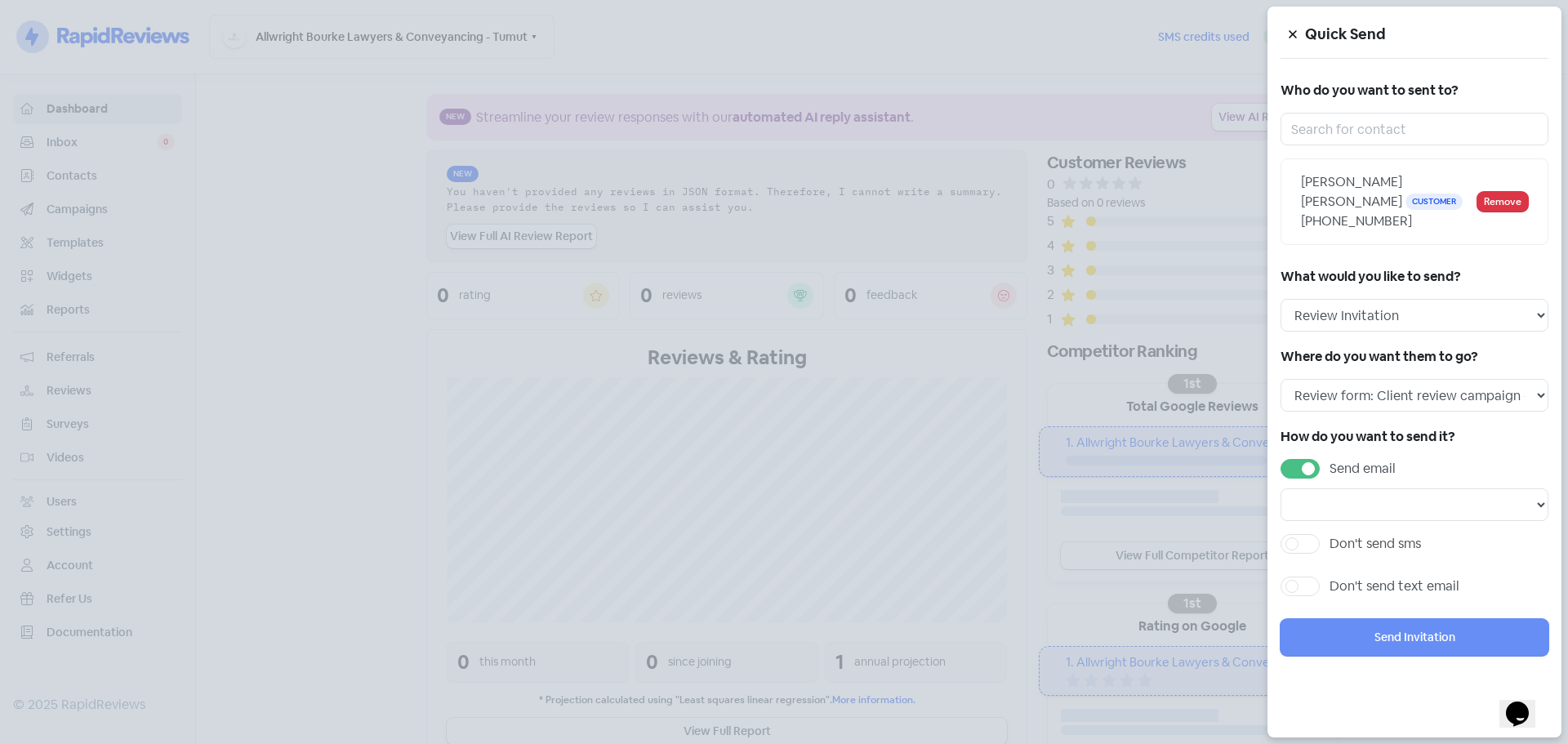
click at [1329, 459] on label "Send email" at bounding box center [1362, 468] width 66 height 20
click at [1329, 459] on input "Send email" at bounding box center [1334, 464] width 10 height 10
checkbox input "false"
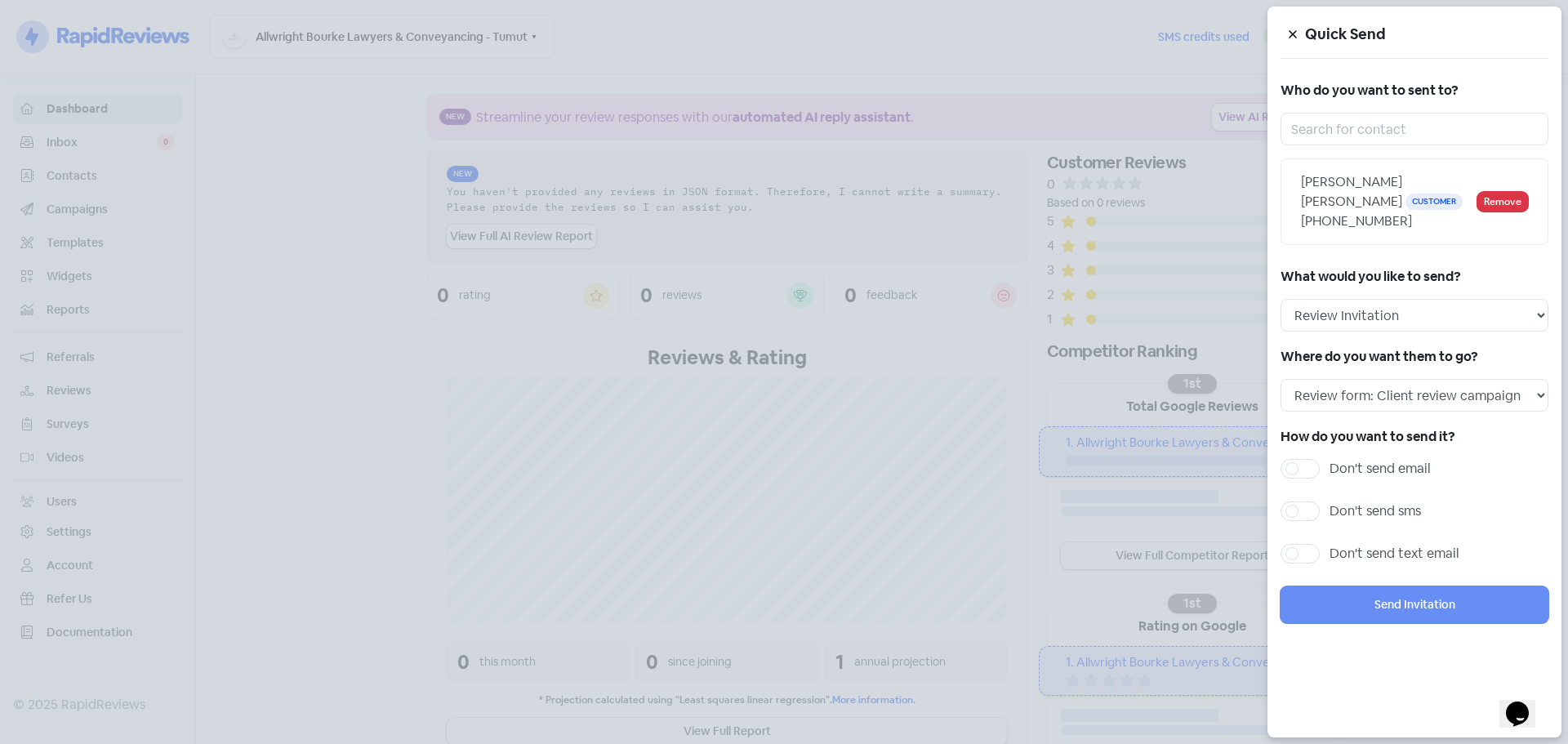
drag, startPoint x: 1364, startPoint y: 501, endPoint x: 1374, endPoint y: 506, distance: 11.2
click at [1364, 502] on div "Don't send sms" at bounding box center [1413, 516] width 268 height 30
click at [1373, 501] on label "Don't send sms" at bounding box center [1375, 510] width 92 height 20
click at [1340, 501] on input "Don't send sms" at bounding box center [1334, 506] width 10 height 10
checkbox input "true"
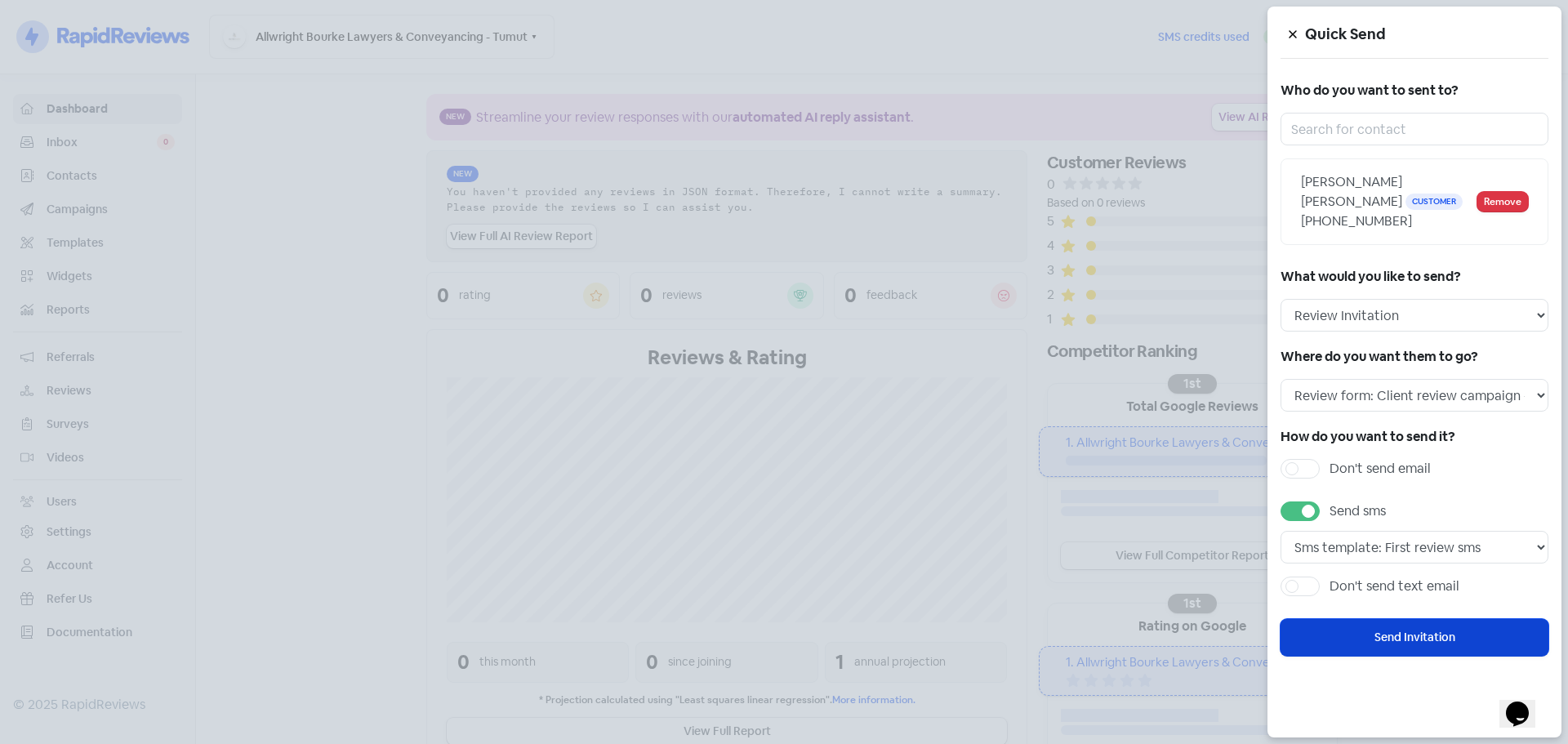
click at [1402, 619] on button "Send Invitation" at bounding box center [1413, 637] width 268 height 37
